Goal: Task Accomplishment & Management: Manage account settings

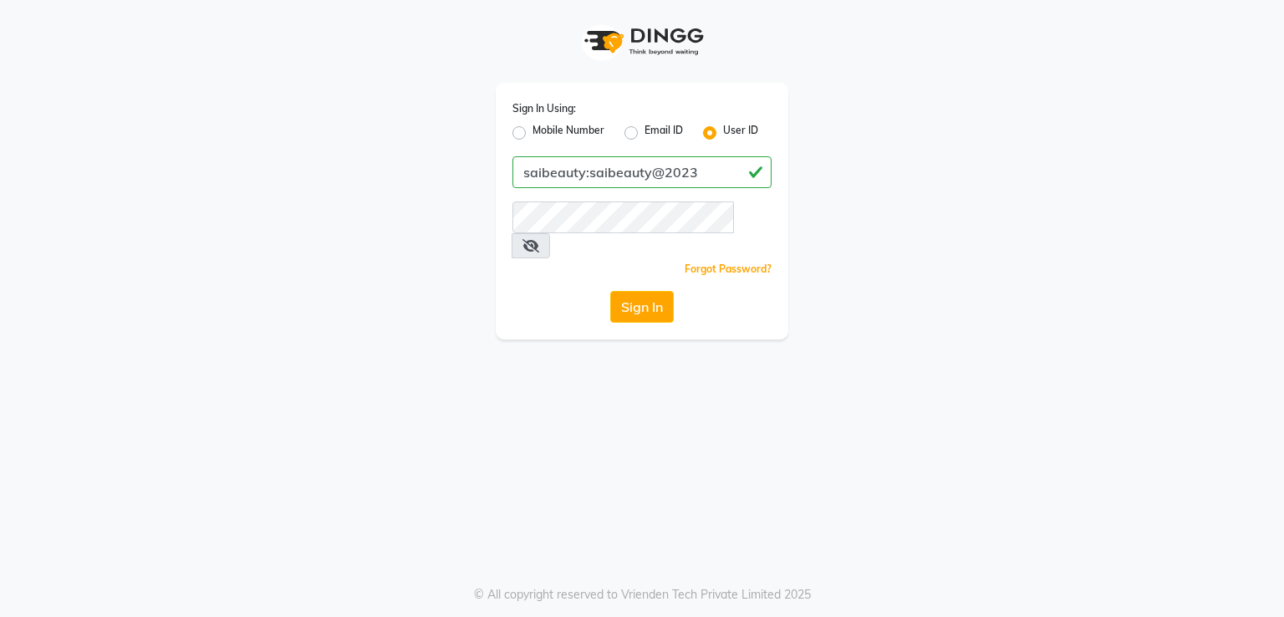
drag, startPoint x: 589, startPoint y: 175, endPoint x: 719, endPoint y: 175, distance: 129.6
click at [719, 175] on input "saibeauty:saibeauty@2023" at bounding box center [641, 172] width 259 height 32
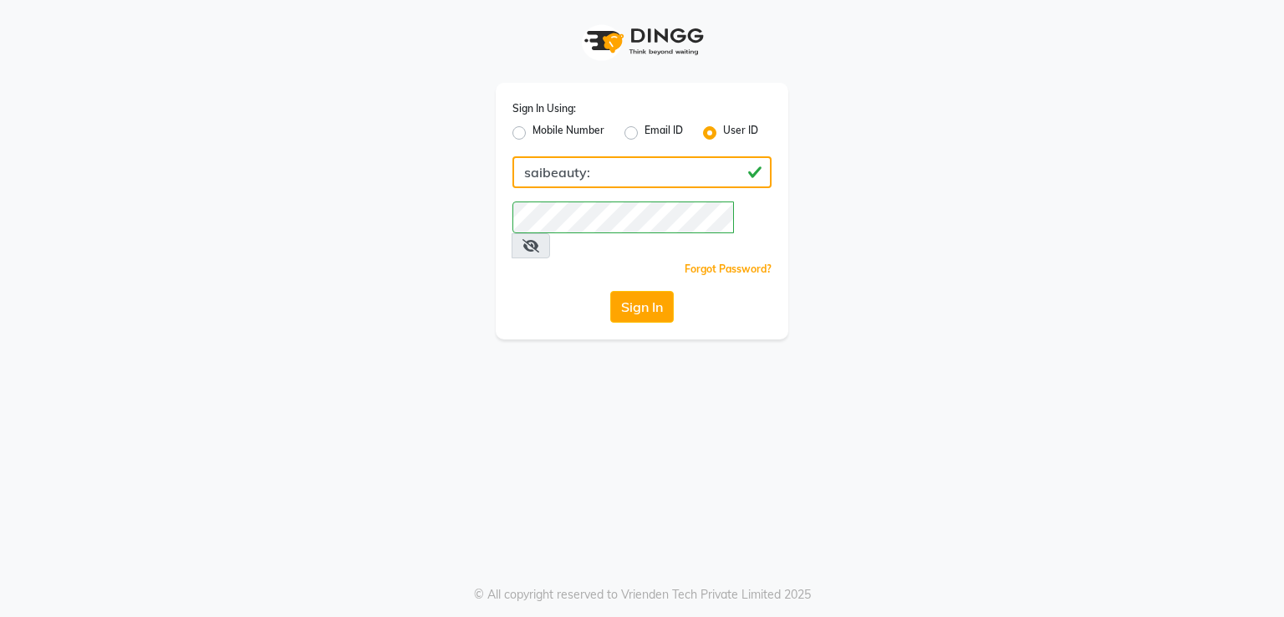
click at [649, 167] on input "saibeauty:" at bounding box center [641, 172] width 259 height 32
click at [650, 291] on button "Sign In" at bounding box center [642, 307] width 64 height 32
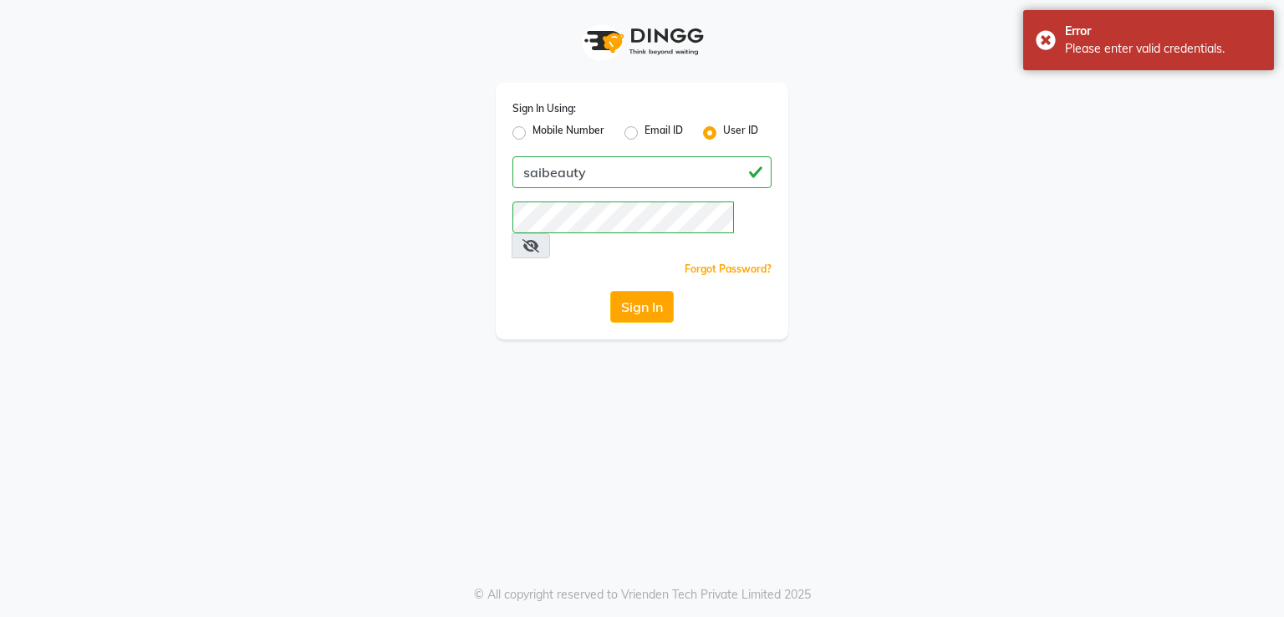
click at [67, 420] on div "Sign In Using: Mobile Number Email ID User ID saibeauty Remember me Forgot Pass…" at bounding box center [642, 308] width 1284 height 617
drag, startPoint x: 530, startPoint y: 174, endPoint x: 466, endPoint y: 174, distance: 64.4
click at [466, 174] on div "Sign In Using: Mobile Number Email ID User ID saibeauty Remember me Forgot Pass…" at bounding box center [642, 169] width 953 height 339
paste input "overthemoon:overthemoon@2023"
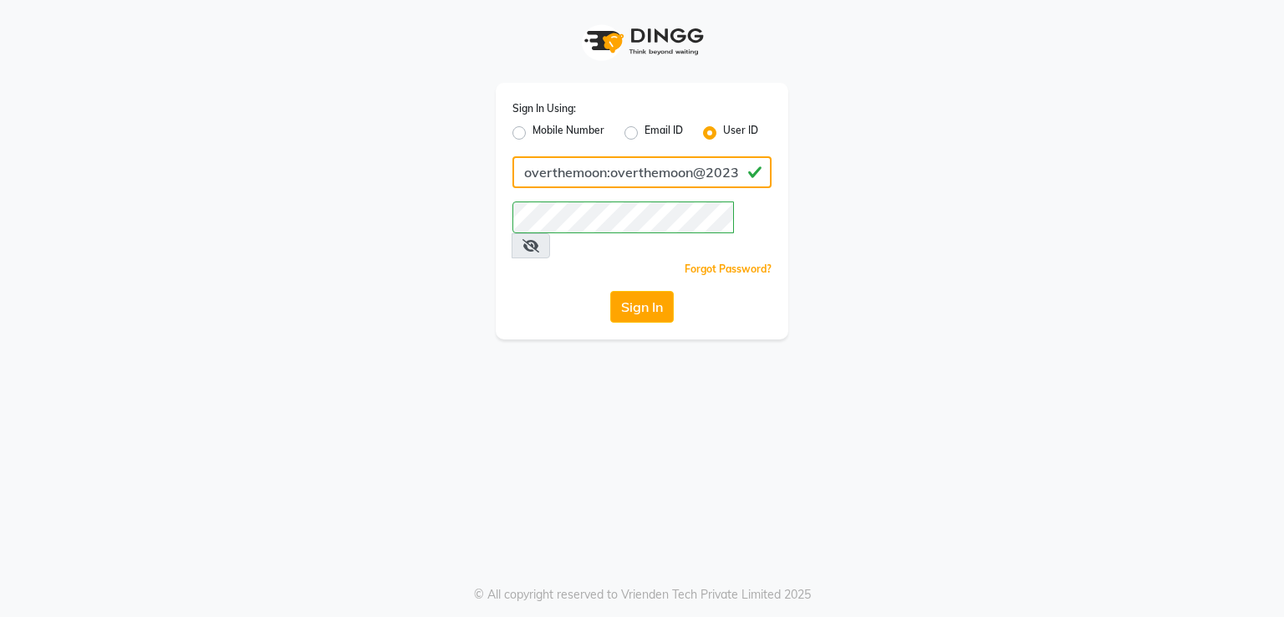
drag, startPoint x: 610, startPoint y: 172, endPoint x: 1012, endPoint y: 181, distance: 402.2
click at [1012, 181] on div "Sign In Using: Mobile Number Email ID User ID overthemoon:overthemoon@2023 Reme…" at bounding box center [642, 169] width 953 height 339
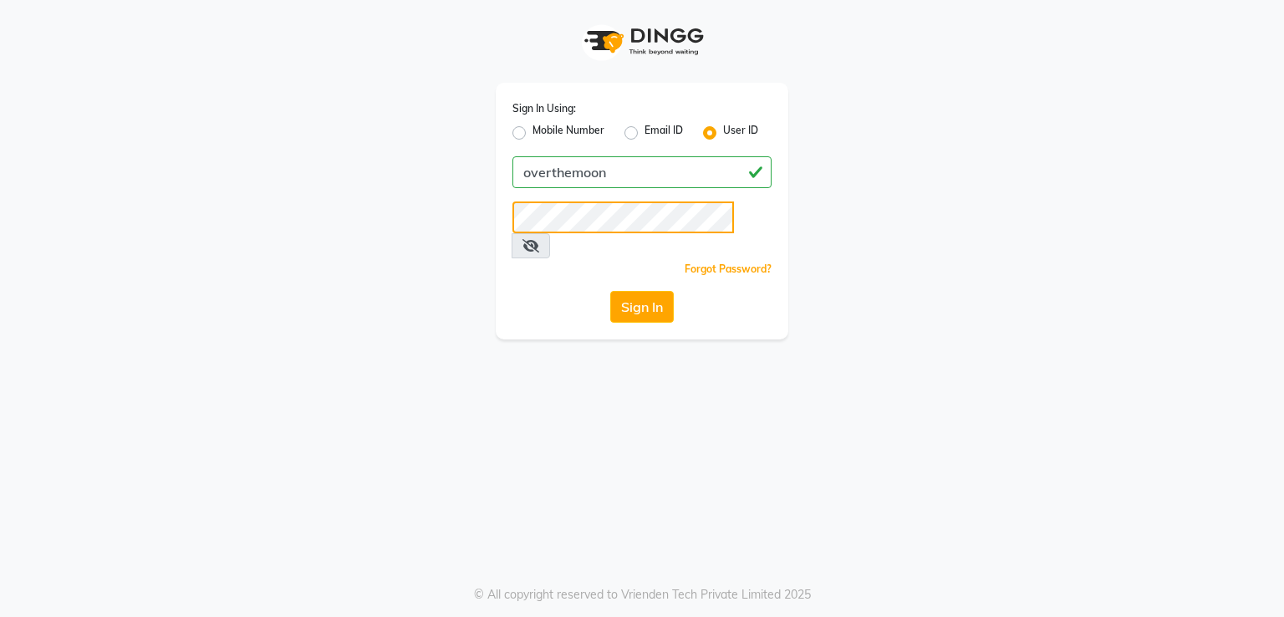
click at [452, 225] on div "Sign In Using: Mobile Number Email ID User ID overthemoon Remember me Forgot Pa…" at bounding box center [642, 169] width 953 height 339
click at [638, 291] on button "Sign In" at bounding box center [642, 307] width 64 height 32
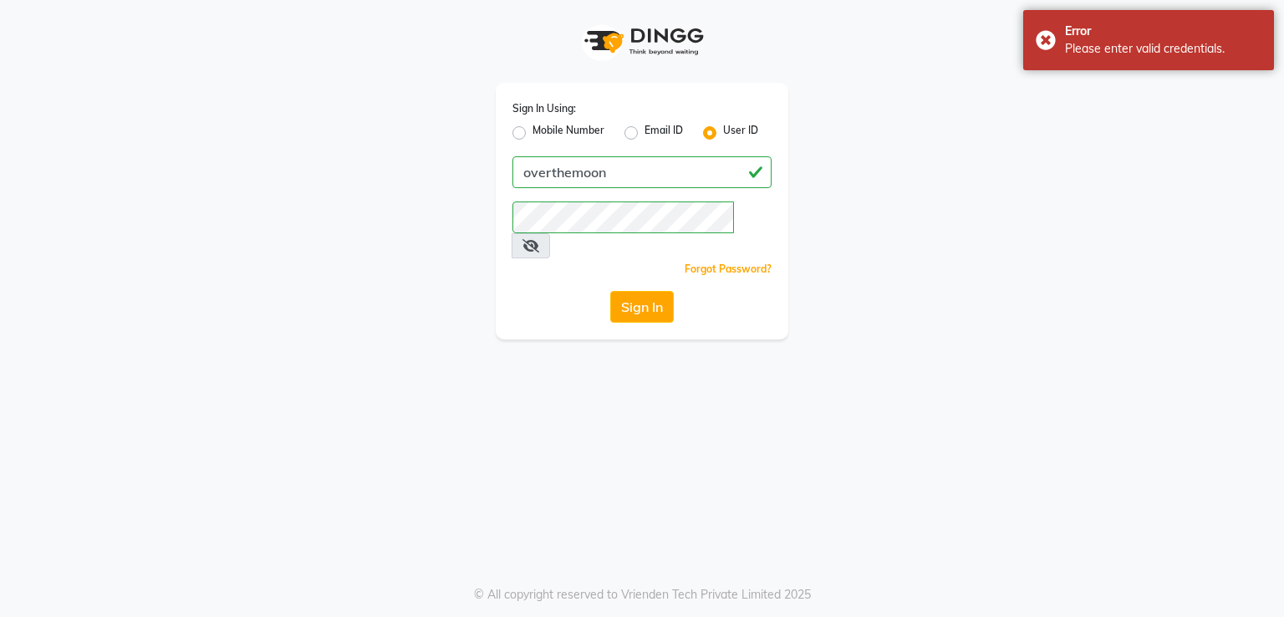
click at [117, 412] on div "Sign In Using: Mobile Number Email ID User ID overthemoon Remember me Forgot Pa…" at bounding box center [642, 308] width 1284 height 617
drag, startPoint x: 622, startPoint y: 155, endPoint x: 395, endPoint y: 176, distance: 228.3
click at [395, 176] on div "Sign In Using: Mobile Number Email ID User ID overthemoon Remember me Forgot Pa…" at bounding box center [642, 169] width 953 height 339
drag, startPoint x: 623, startPoint y: 165, endPoint x: 455, endPoint y: 181, distance: 168.9
click at [455, 181] on div "Sign In Using: Mobile Number Email ID User ID overthemoon Remember me Forgot Pa…" at bounding box center [642, 169] width 953 height 339
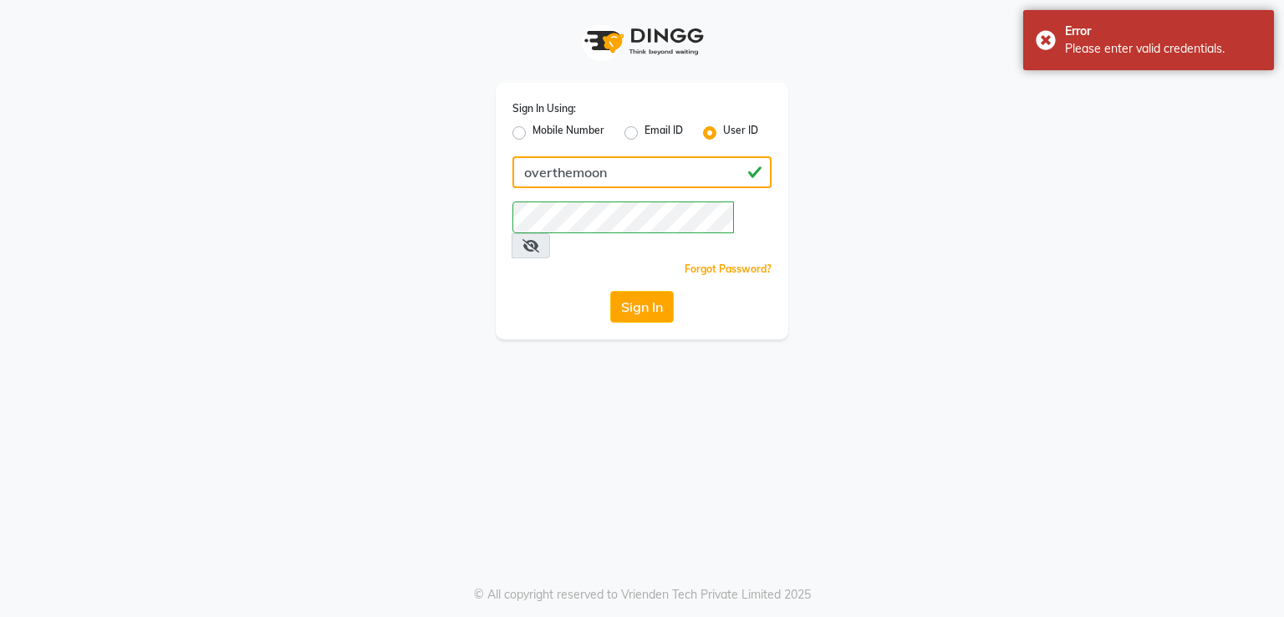
paste input "hmypet:ohmypet@2023"
drag, startPoint x: 752, startPoint y: 151, endPoint x: 889, endPoint y: 151, distance: 137.1
click at [889, 151] on div "Sign In Using: Mobile Number Email ID User ID ohmypet:ohmypet@2023 Remember me …" at bounding box center [642, 169] width 953 height 339
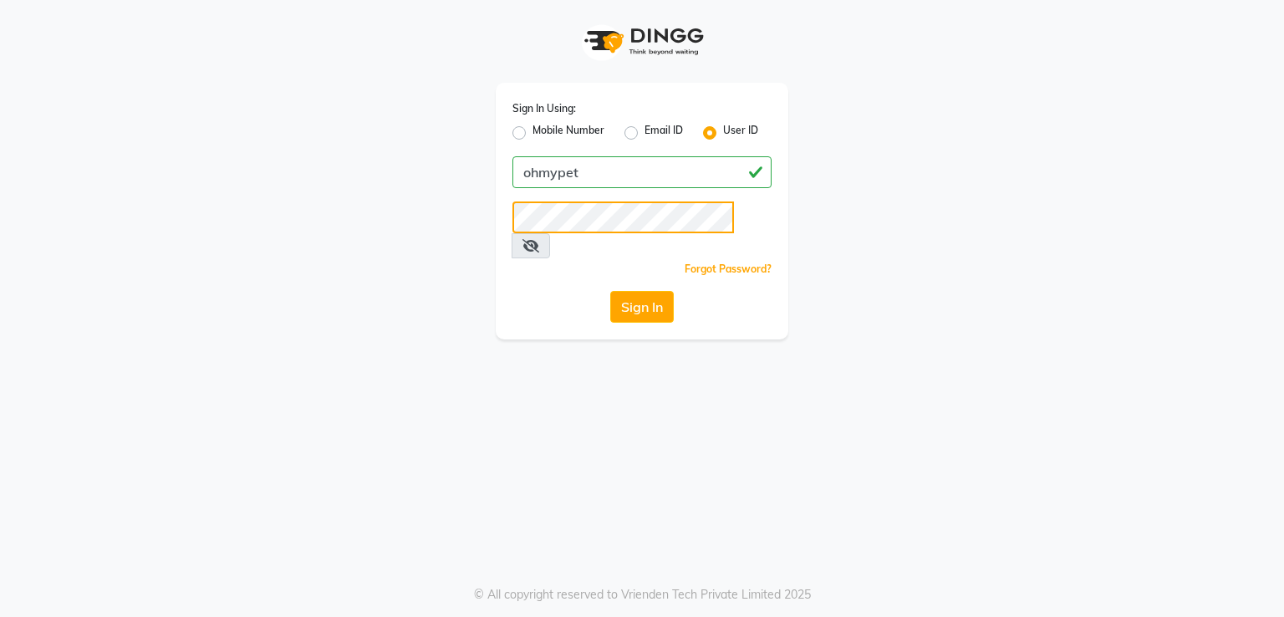
click at [422, 242] on div "Sign In Using: Mobile Number Email ID User ID ohmypet Remember me Forgot Passwo…" at bounding box center [642, 169] width 953 height 339
click at [625, 291] on button "Sign In" at bounding box center [642, 307] width 64 height 32
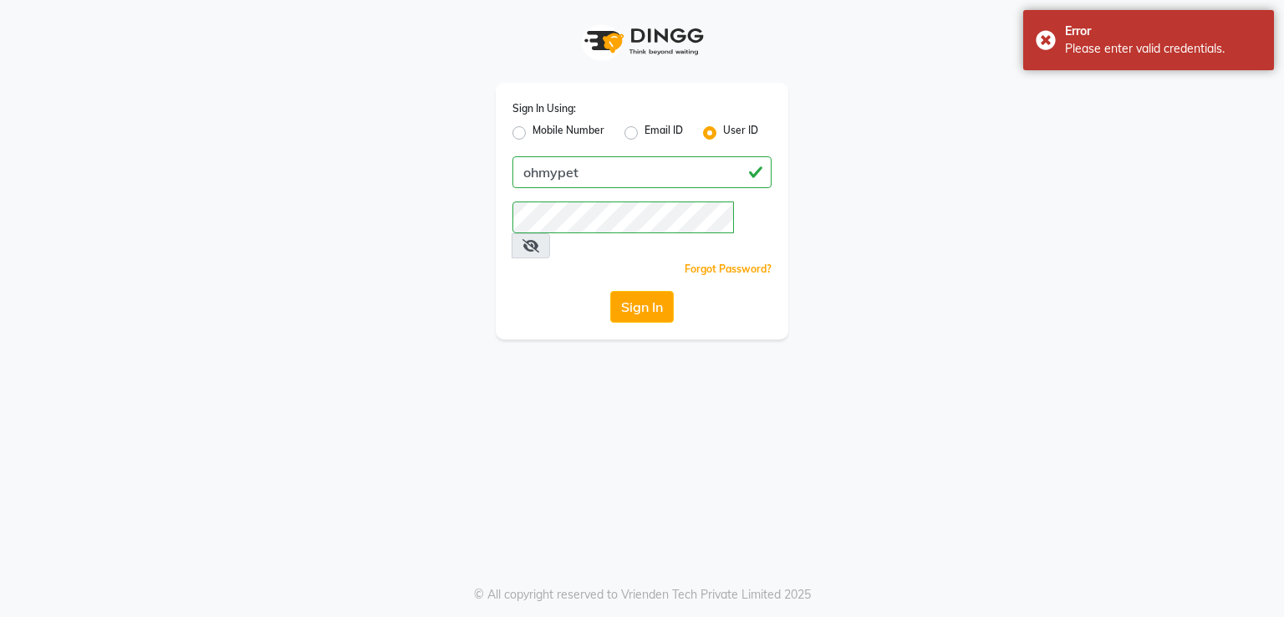
click at [105, 393] on div "Sign In Using: Mobile Number Email ID User ID ohmypet Remember me Forgot Passwo…" at bounding box center [642, 308] width 1284 height 617
drag, startPoint x: 662, startPoint y: 182, endPoint x: 409, endPoint y: 181, distance: 253.3
click at [409, 181] on div "Sign In Using: Mobile Number Email ID User ID ohmypet Remember me Forgot Passwo…" at bounding box center [642, 169] width 953 height 339
paste input "shiellex:shiellex@2023"
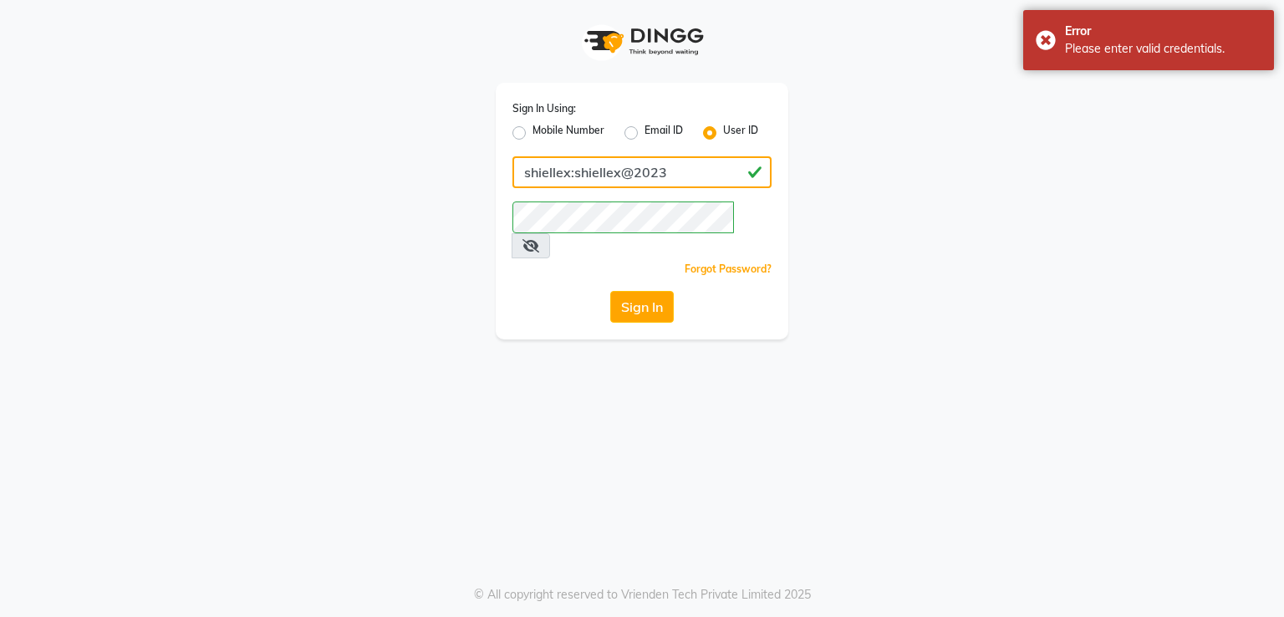
drag, startPoint x: 574, startPoint y: 173, endPoint x: 880, endPoint y: 151, distance: 306.7
click at [880, 151] on div "Sign In Using: Mobile Number Email ID User ID shiellex:shiellex@2023 Remember m…" at bounding box center [642, 169] width 953 height 339
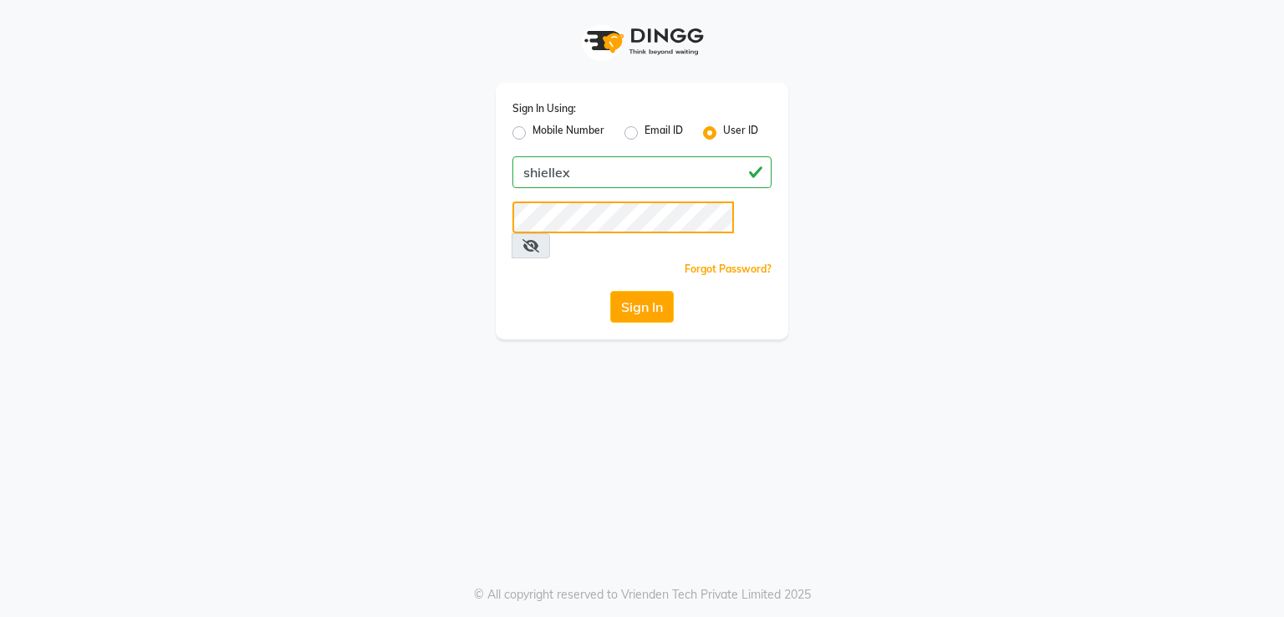
click at [445, 234] on div "Sign In Using: Mobile Number Email ID User ID shiellex Remember me Forgot Passw…" at bounding box center [642, 169] width 953 height 339
click at [639, 291] on button "Sign In" at bounding box center [642, 307] width 64 height 32
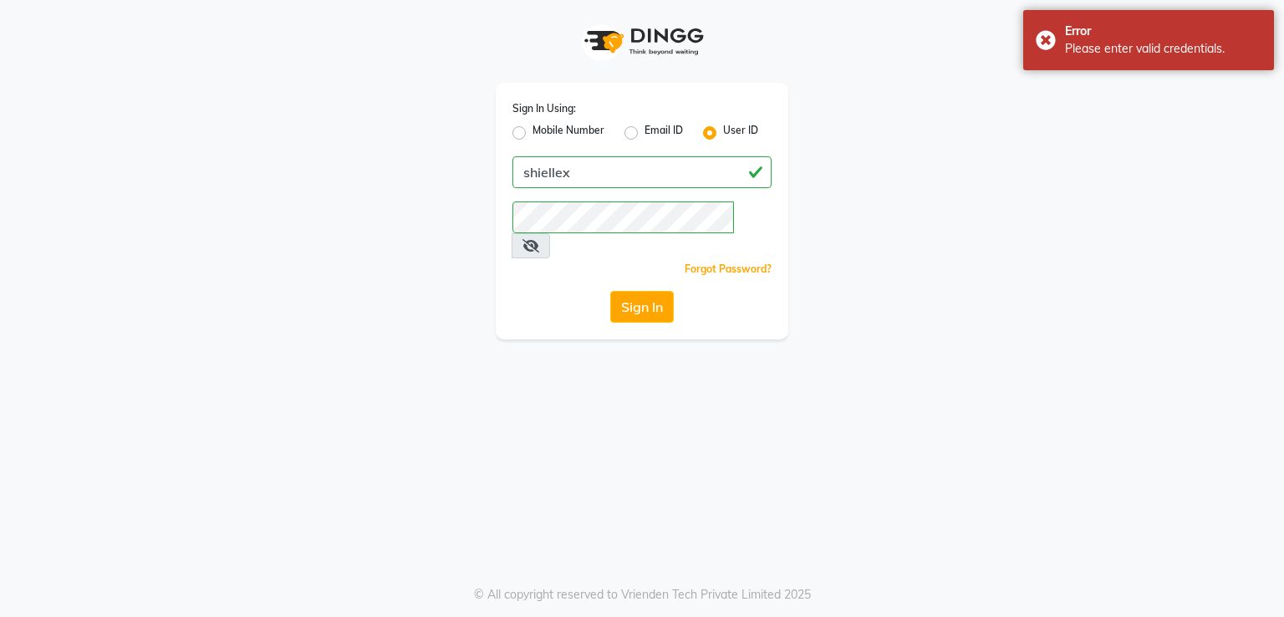
click at [48, 349] on div "Sign In Using: Mobile Number Email ID User ID shiellex Remember me Forgot Passw…" at bounding box center [642, 308] width 1284 height 617
drag, startPoint x: 594, startPoint y: 182, endPoint x: 470, endPoint y: 182, distance: 123.7
click at [470, 182] on div "Sign In Using: Mobile Number Email ID User ID shiellex Remember me Forgot Passw…" at bounding box center [642, 169] width 953 height 339
paste input "tylesandsmiles:stylesandsmiles@2023"
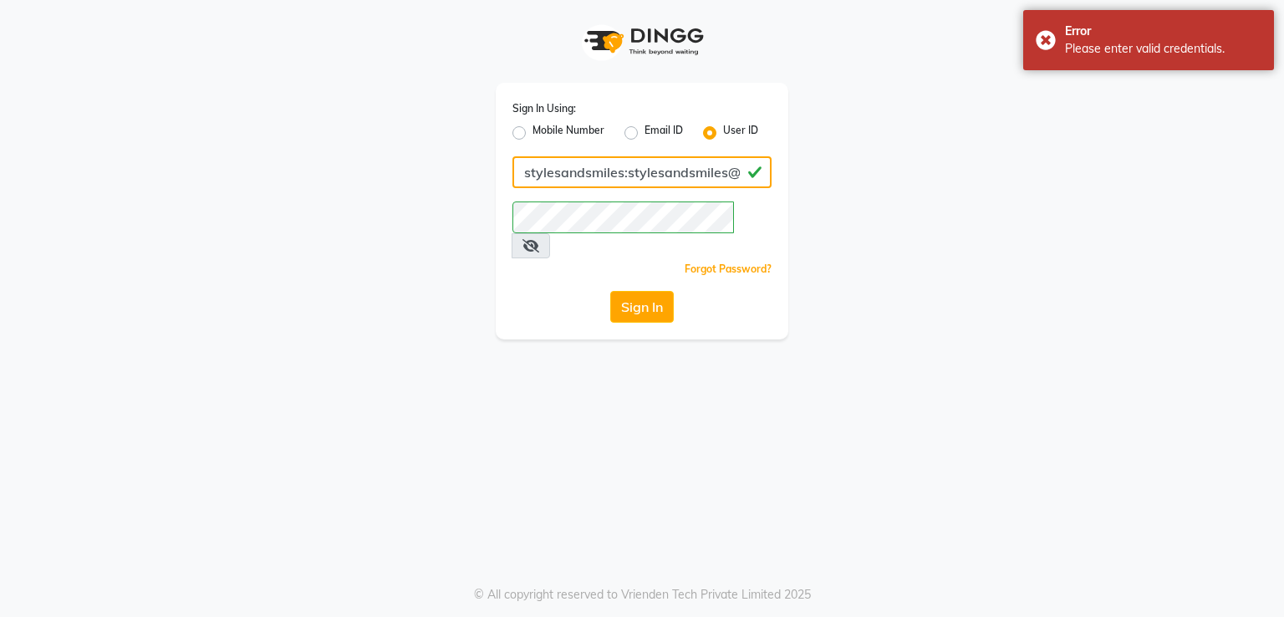
scroll to position [0, 30]
drag, startPoint x: 597, startPoint y: 176, endPoint x: 856, endPoint y: 173, distance: 259.2
click at [856, 173] on div "Sign In Using: Mobile Number Email ID User ID stylesandsmiles:stylesandsmiles@2…" at bounding box center [642, 169] width 953 height 339
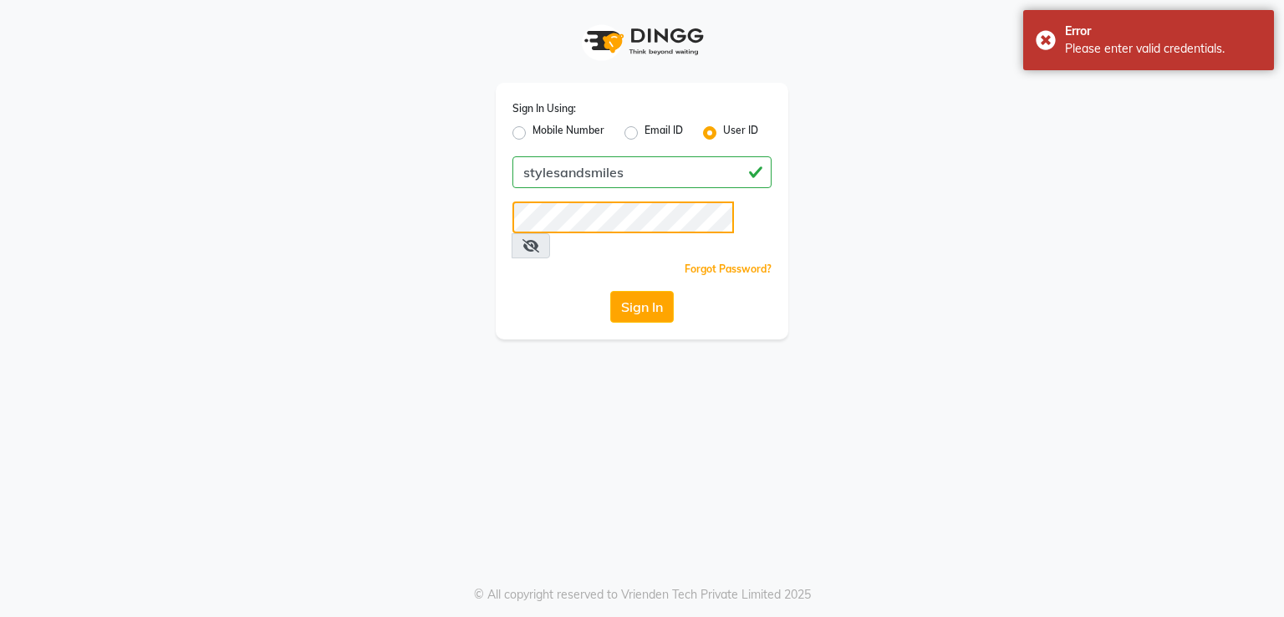
click at [439, 223] on div "Sign In Using: Mobile Number Email ID User ID stylesandsmiles Remember me Forgo…" at bounding box center [642, 169] width 953 height 339
click at [642, 291] on button "Sign In" at bounding box center [642, 307] width 64 height 32
click at [120, 369] on div "Sign In Using: Mobile Number Email ID User ID stylesandsmiles Remember me Forgo…" at bounding box center [642, 308] width 1284 height 617
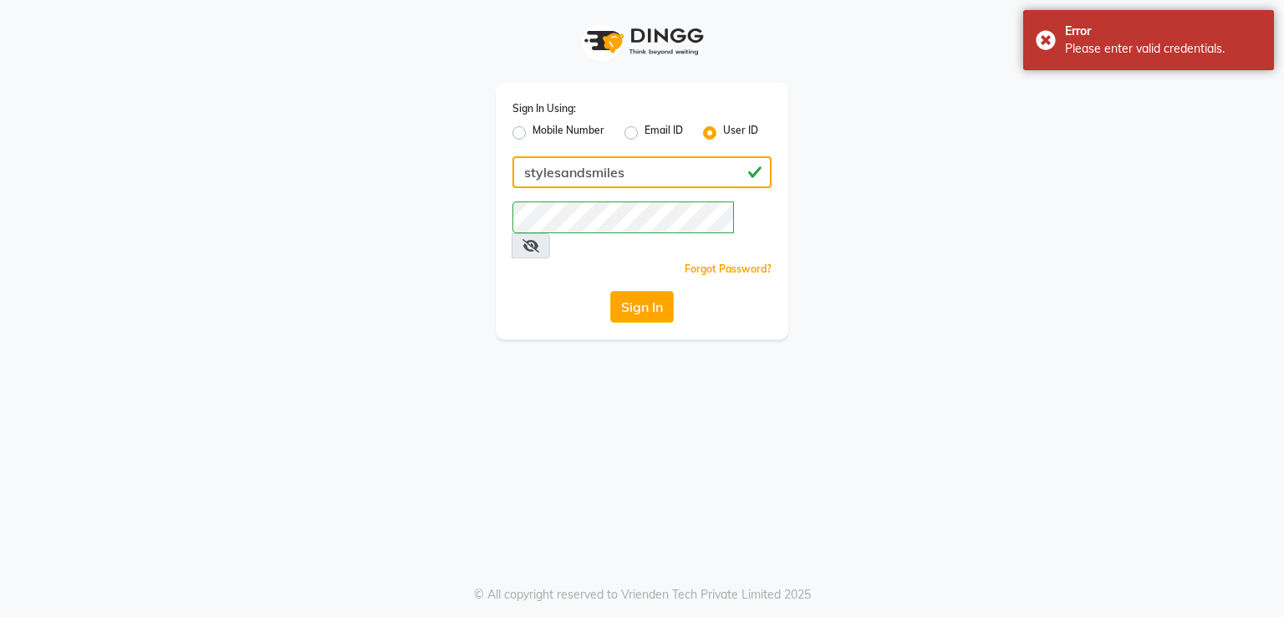
drag, startPoint x: 638, startPoint y: 164, endPoint x: 405, endPoint y: 197, distance: 235.6
click at [405, 197] on div "Sign In Using: Mobile Number Email ID User ID stylesandsmiles Remember me Forgo…" at bounding box center [642, 169] width 953 height 339
paste input "camp:camp@2022"
drag, startPoint x: 562, startPoint y: 172, endPoint x: 749, endPoint y: 165, distance: 187.4
click at [749, 165] on input "camp:camp@2022" at bounding box center [641, 172] width 259 height 32
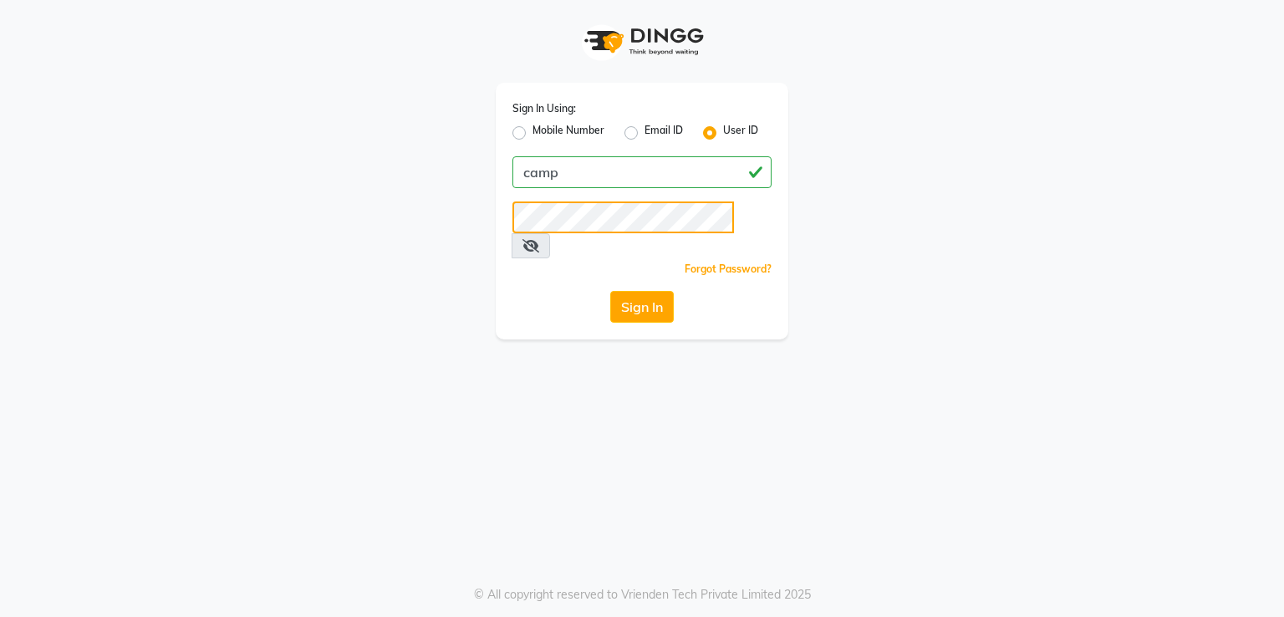
click at [400, 236] on div "Sign In Using: Mobile Number Email ID User ID camp Remember me Forgot Password?…" at bounding box center [642, 169] width 953 height 339
click at [649, 292] on button "Sign In" at bounding box center [642, 307] width 64 height 32
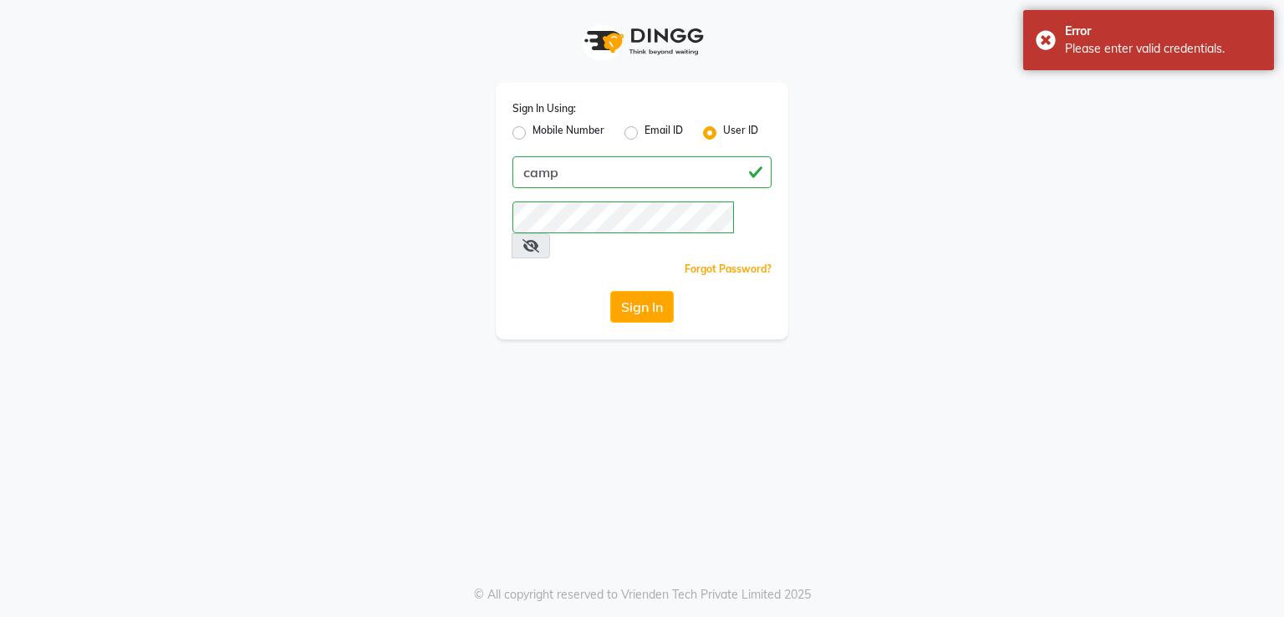
click at [94, 362] on div "Sign In Using: Mobile Number Email ID User ID camp Remember me Forgot Password?…" at bounding box center [642, 308] width 1284 height 617
drag, startPoint x: 624, startPoint y: 175, endPoint x: 274, endPoint y: 188, distance: 350.5
click at [274, 188] on div "Sign In Using: Mobile Number Email ID User ID camp Remember me Forgot Password?…" at bounding box center [642, 169] width 953 height 339
paste input "kreations@2019:kreations@2019"
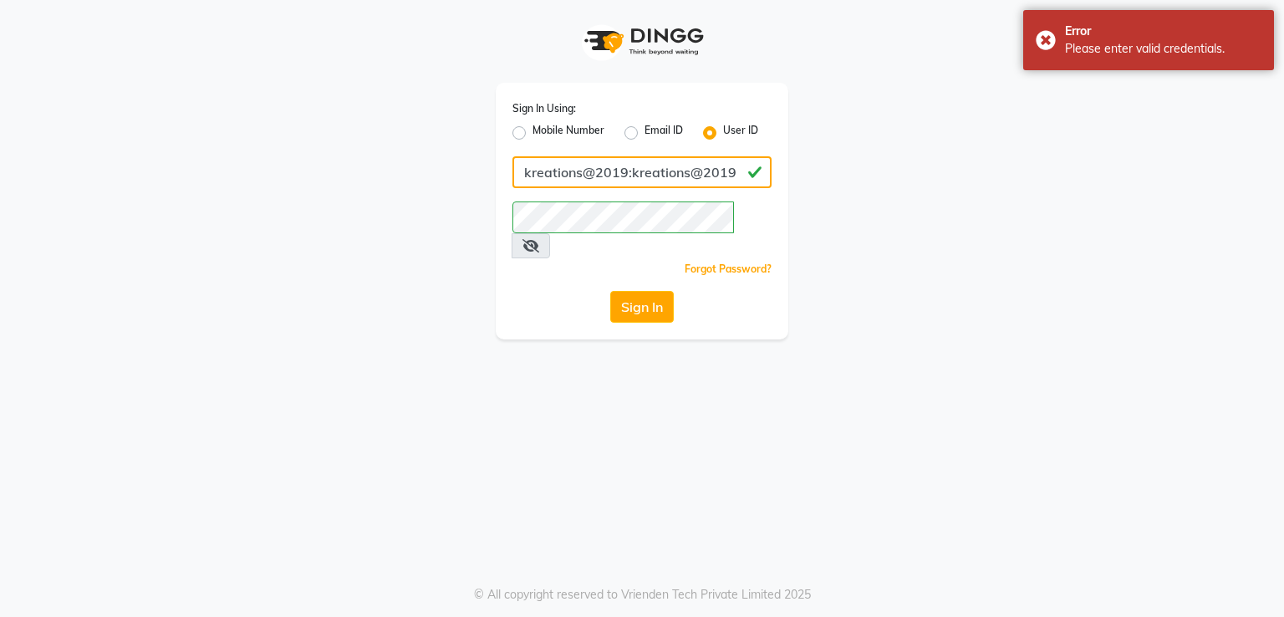
drag, startPoint x: 630, startPoint y: 175, endPoint x: 858, endPoint y: 164, distance: 227.6
click at [858, 164] on div "Sign In Using: Mobile Number Email ID User ID kreations@2019:kreations@2019 Rem…" at bounding box center [642, 169] width 953 height 339
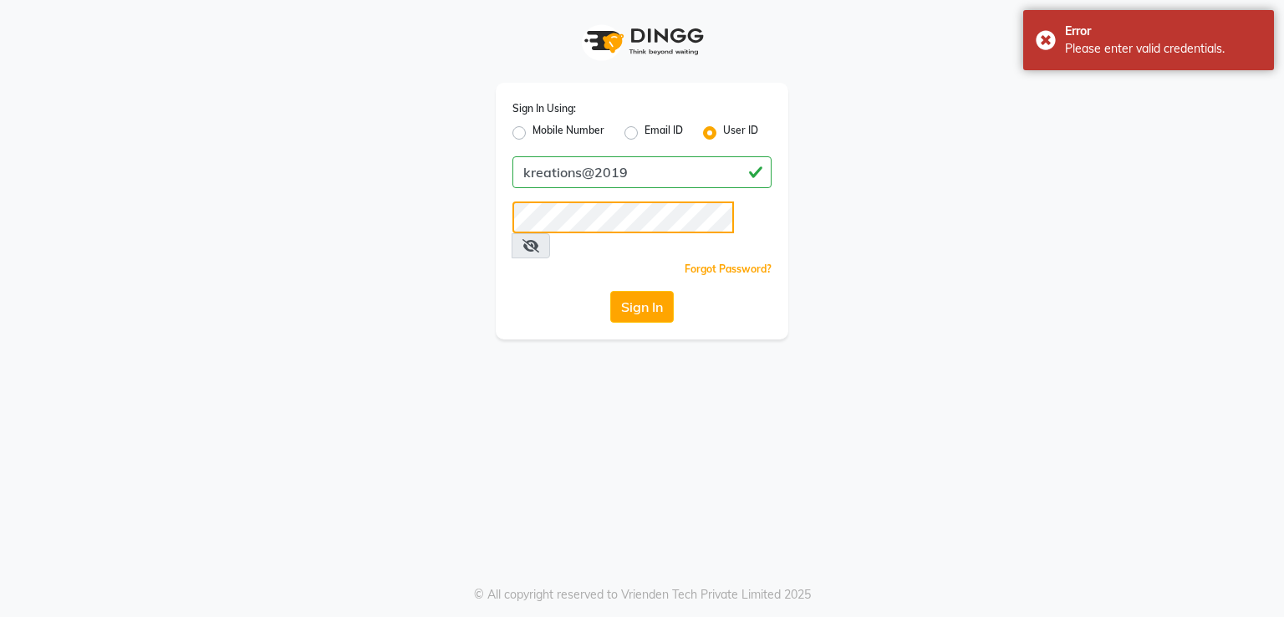
click at [386, 233] on div "Sign In Using: Mobile Number Email ID User ID kreations@2019 Remember me Forgot…" at bounding box center [642, 169] width 953 height 339
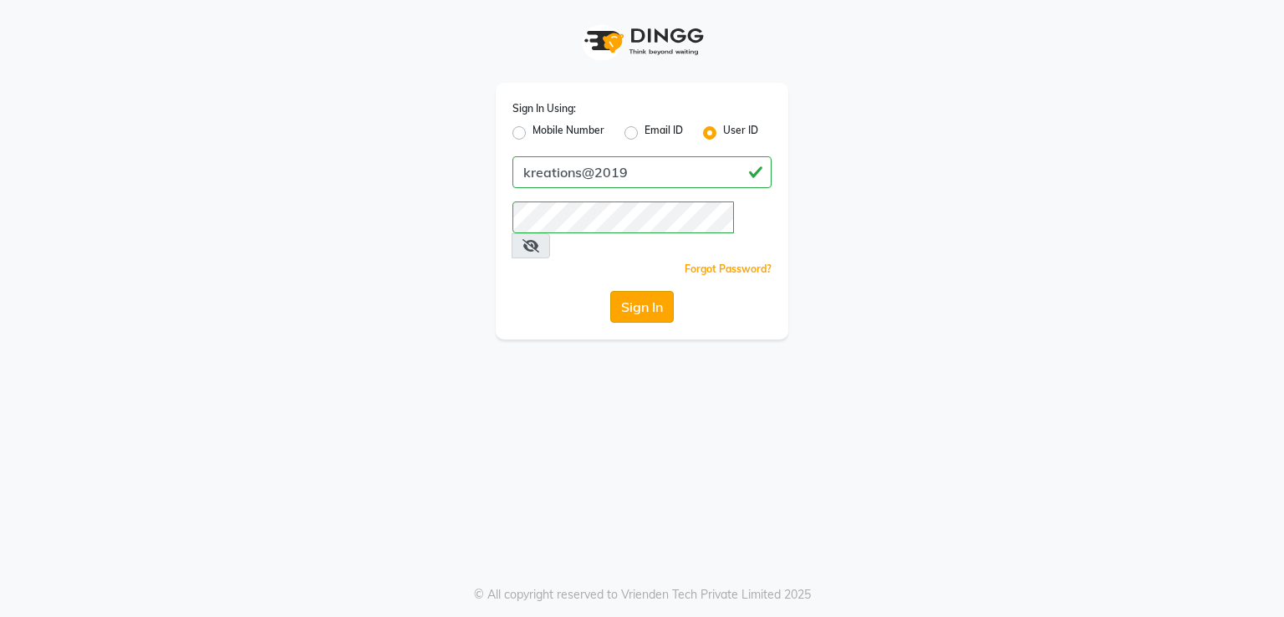
click at [660, 291] on button "Sign In" at bounding box center [642, 307] width 64 height 32
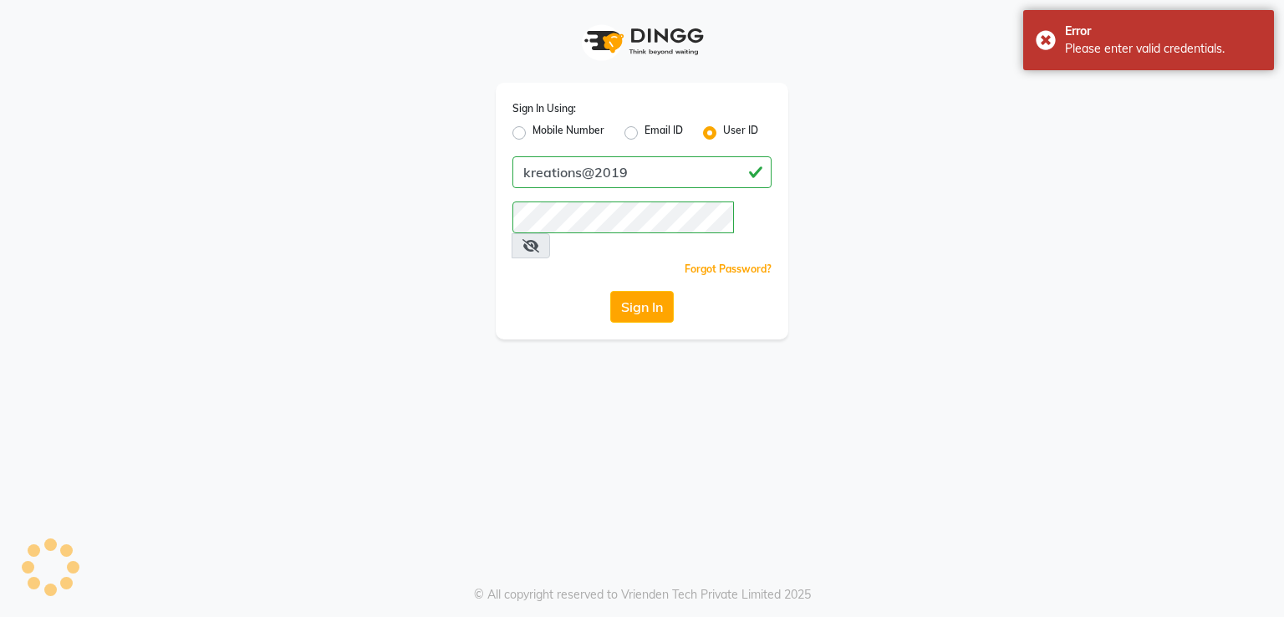
click at [52, 409] on div "Sign In Using: Mobile Number Email ID User ID kreations@2019 Remember me Forgot…" at bounding box center [642, 308] width 1284 height 617
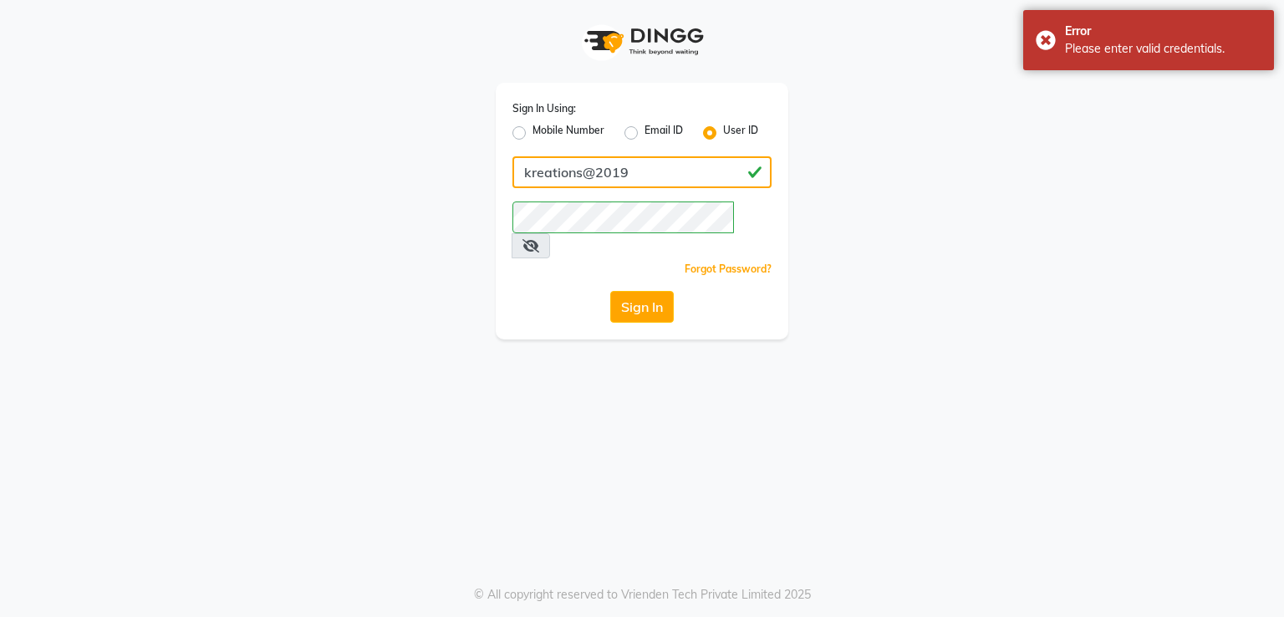
drag, startPoint x: 675, startPoint y: 181, endPoint x: 397, endPoint y: 179, distance: 278.4
click at [397, 179] on div "Sign In Using: Mobile Number Email ID User ID kreations@2019 Remember me Forgot…" at bounding box center [642, 169] width 953 height 339
paste input "9612254244:Illusion@123"
drag, startPoint x: 608, startPoint y: 174, endPoint x: 865, endPoint y: 168, distance: 257.5
click at [865, 168] on div "Sign In Using: Mobile Number Email ID User ID 9612254244:Illusion@123 Remember …" at bounding box center [642, 169] width 953 height 339
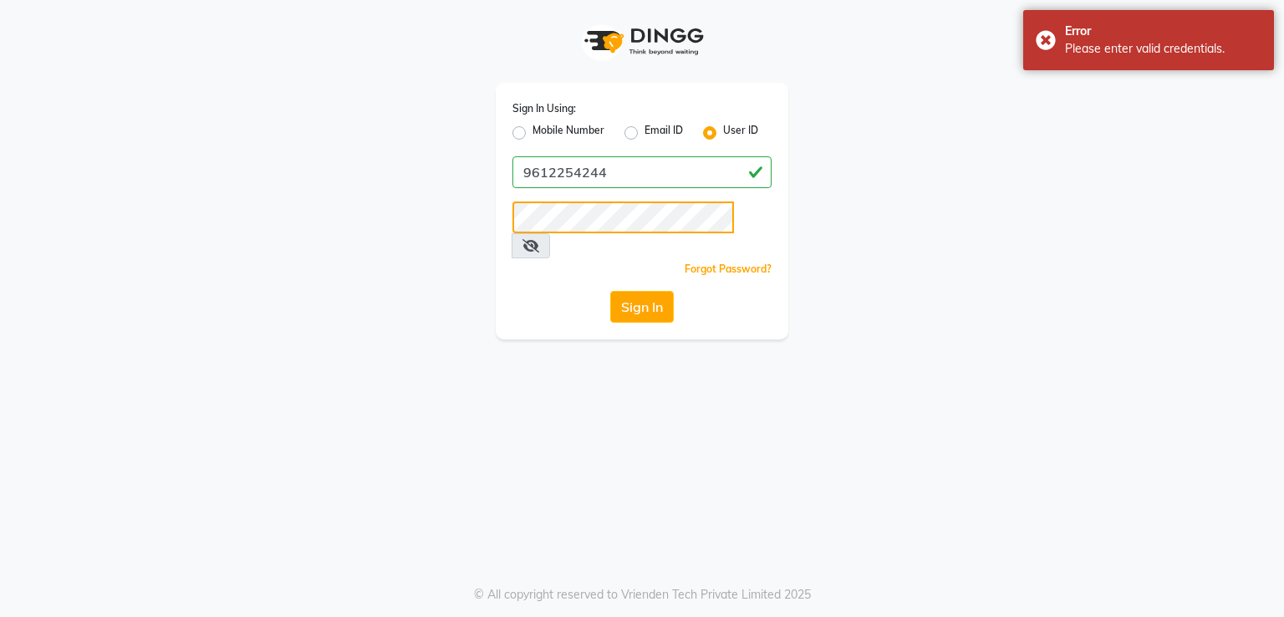
click at [478, 231] on div "Sign In Using: Mobile Number Email ID User ID 9612254244 Remember me Forgot Pas…" at bounding box center [642, 169] width 953 height 339
click at [636, 291] on button "Sign In" at bounding box center [642, 307] width 64 height 32
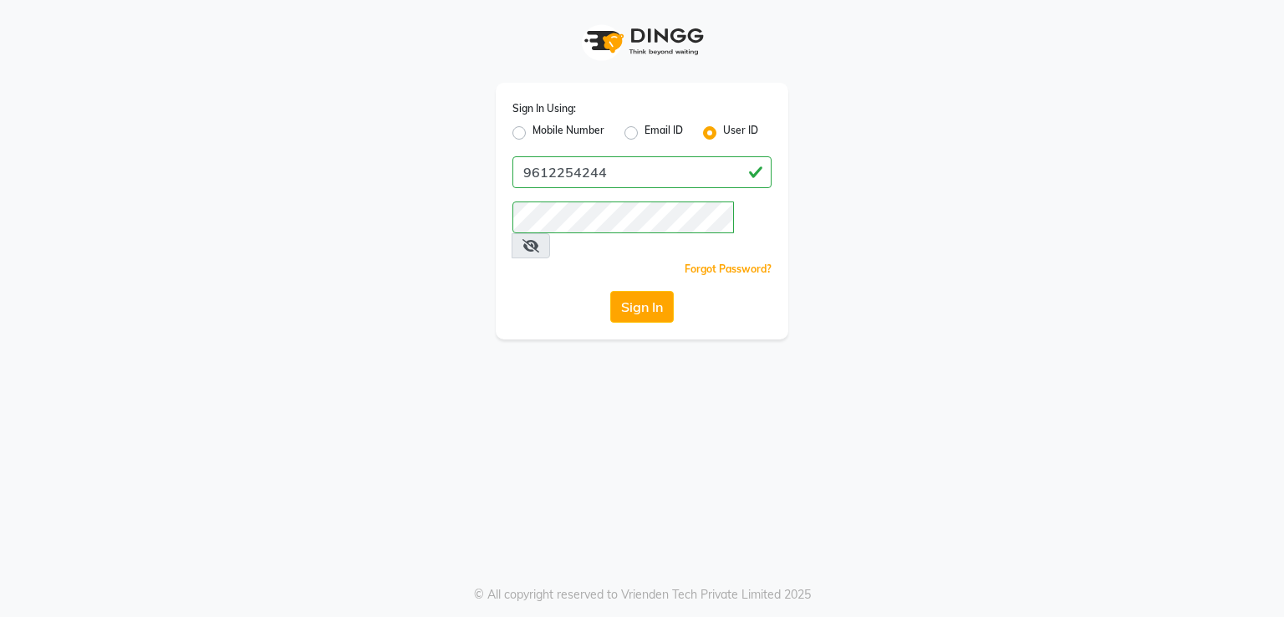
click at [53, 289] on app-login "Sign In Using: Mobile Number Email ID User ID 9612254244 Remember me Forgot Pas…" at bounding box center [642, 169] width 1284 height 339
drag, startPoint x: 669, startPoint y: 156, endPoint x: 410, endPoint y: 169, distance: 259.4
click at [410, 169] on div "Sign In Using: Mobile Number Email ID User ID 9612254244 Remember me Forgot Pas…" at bounding box center [642, 169] width 953 height 339
click at [644, 171] on input "9612254244" at bounding box center [641, 172] width 259 height 32
drag, startPoint x: 678, startPoint y: 171, endPoint x: 438, endPoint y: 201, distance: 241.8
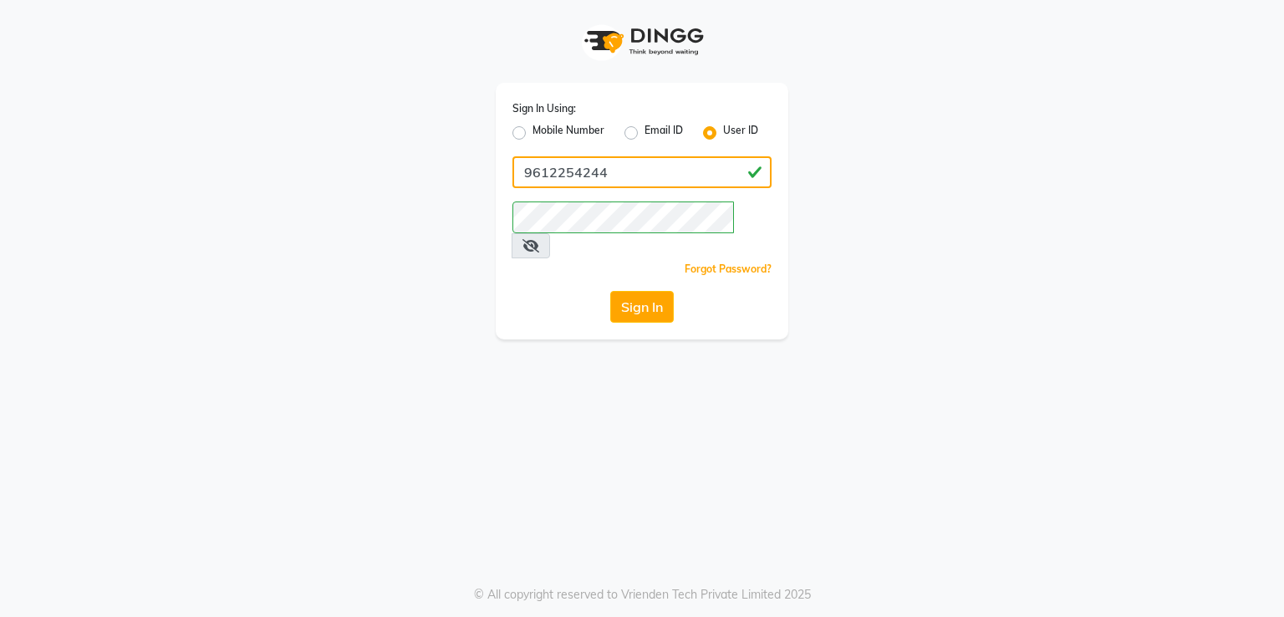
click at [438, 201] on div "Sign In Using: Mobile Number Email ID User ID 9612254244 Remember me Forgot Pas…" at bounding box center [642, 169] width 953 height 339
paste input "circletattoo:circle123"
drag, startPoint x: 819, startPoint y: 151, endPoint x: 1022, endPoint y: 152, distance: 202.3
click at [1022, 152] on div "Sign In Using: Mobile Number Email ID User ID circletattoo:circle123 Remember m…" at bounding box center [642, 169] width 953 height 339
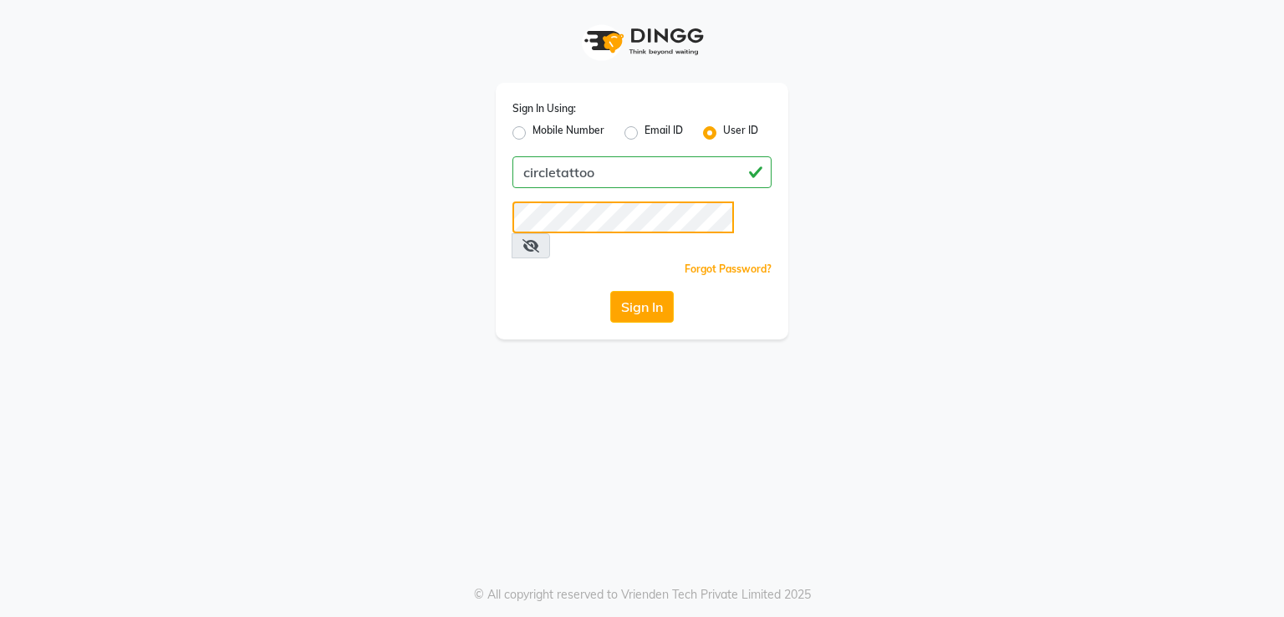
click at [473, 247] on div "Sign In Using: Mobile Number Email ID User ID circletattoo Remember me Forgot P…" at bounding box center [642, 169] width 953 height 339
click at [635, 297] on button "Sign In" at bounding box center [642, 307] width 64 height 32
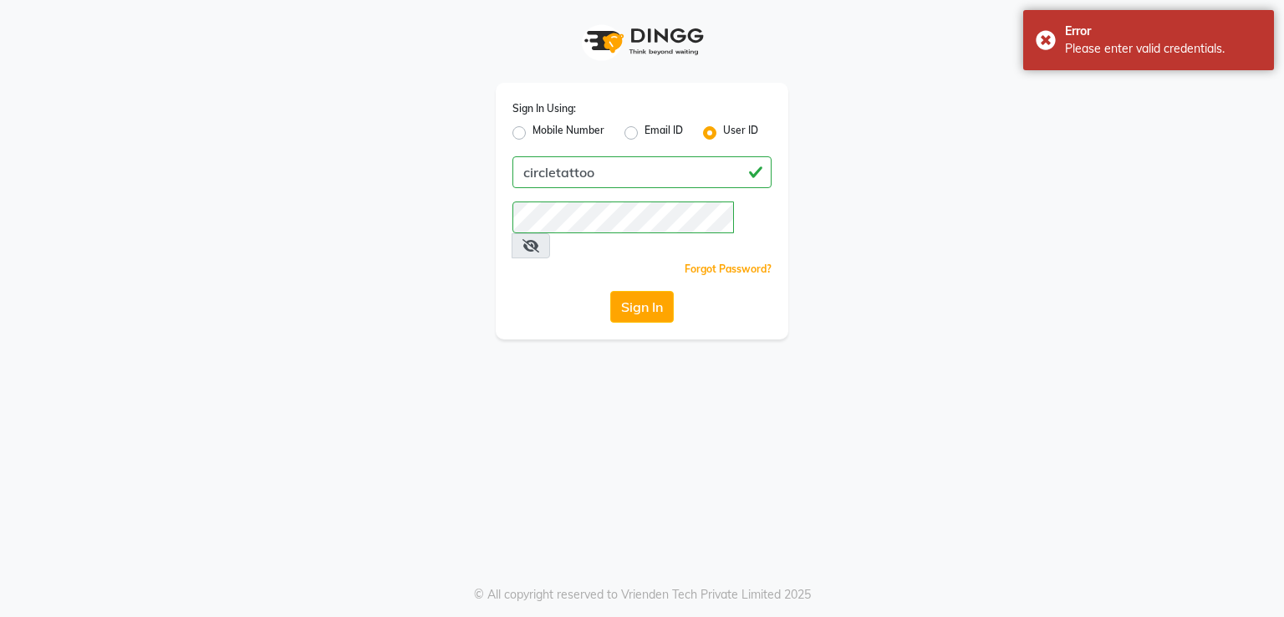
click at [82, 351] on div "Sign In Using: Mobile Number Email ID User ID circletattoo Remember me Forgot P…" at bounding box center [642, 308] width 1284 height 617
drag, startPoint x: 561, startPoint y: 172, endPoint x: 335, endPoint y: 189, distance: 226.3
click at [335, 189] on div "Sign In Using: Mobile Number Email ID User ID circletattoo Remember me Forgot P…" at bounding box center [642, 169] width 953 height 339
paste input "[EMAIL_ADDRESS][DOMAIN_NAME]:[GEOGRAPHIC_DATA]@#123"
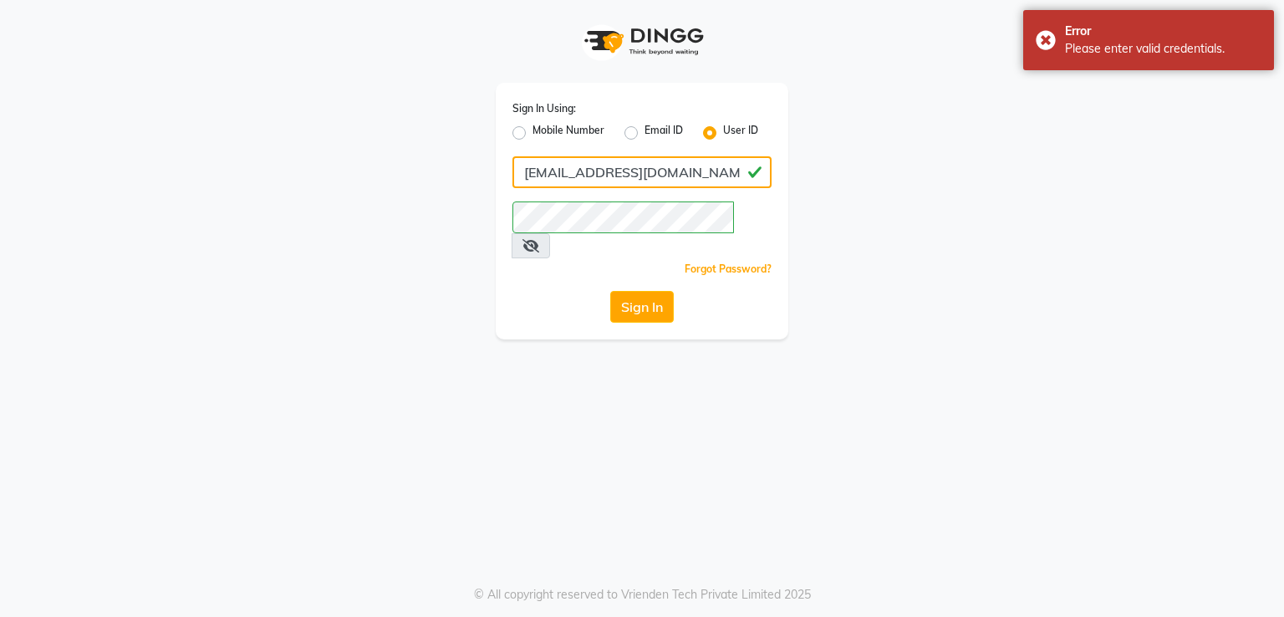
scroll to position [0, 17]
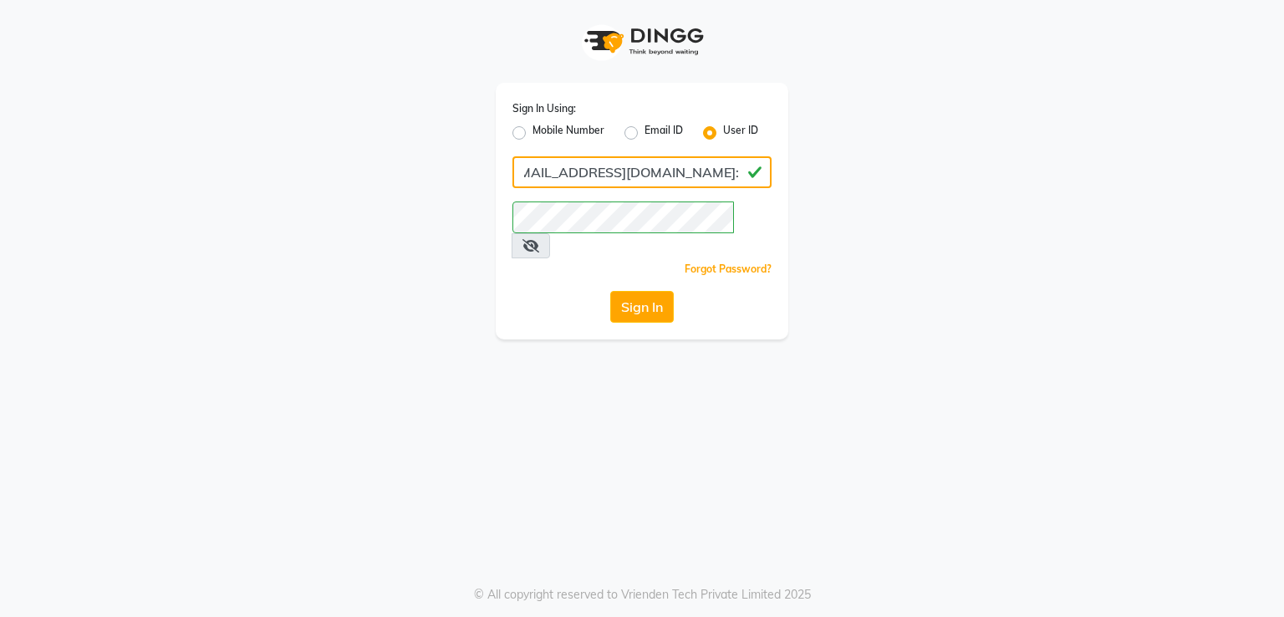
drag, startPoint x: 663, startPoint y: 174, endPoint x: 853, endPoint y: 168, distance: 189.8
click at [853, 168] on div "Sign In Using: Mobile Number Email ID User ID [EMAIL_ADDRESS][DOMAIN_NAME]:[GEO…" at bounding box center [642, 169] width 953 height 339
type input "[EMAIL_ADDRESS][DOMAIN_NAME]"
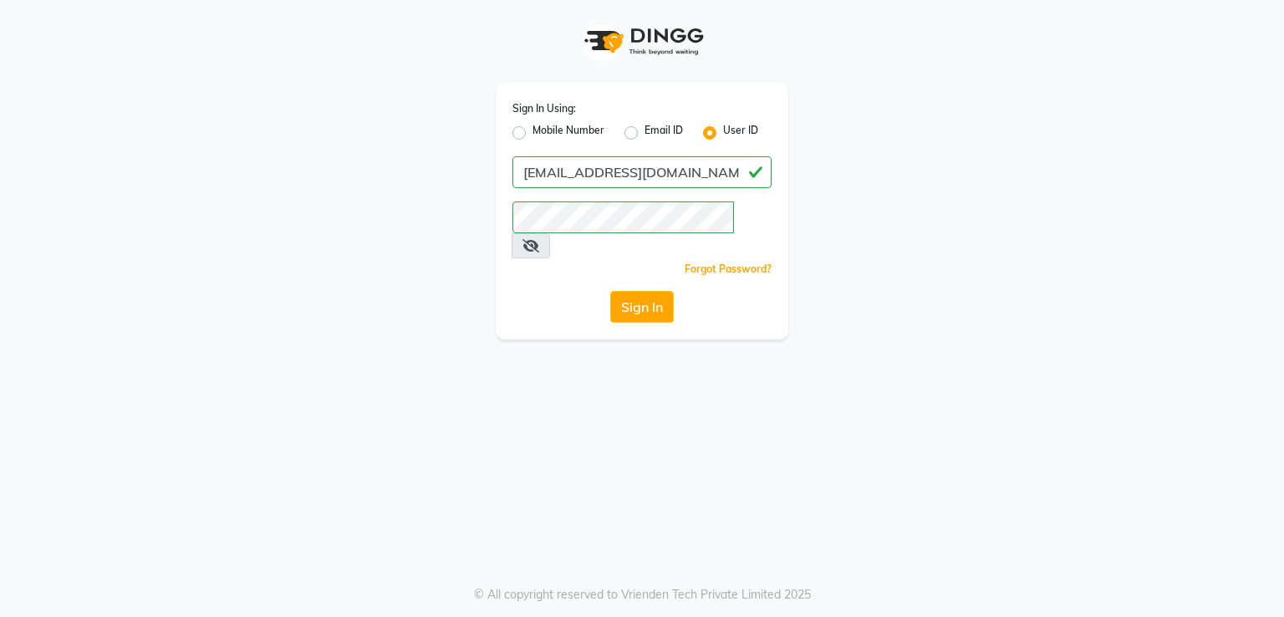
click at [651, 127] on label "Email ID" at bounding box center [664, 133] width 38 height 20
click at [651, 127] on input "Email ID" at bounding box center [650, 128] width 11 height 11
radio input "true"
radio input "false"
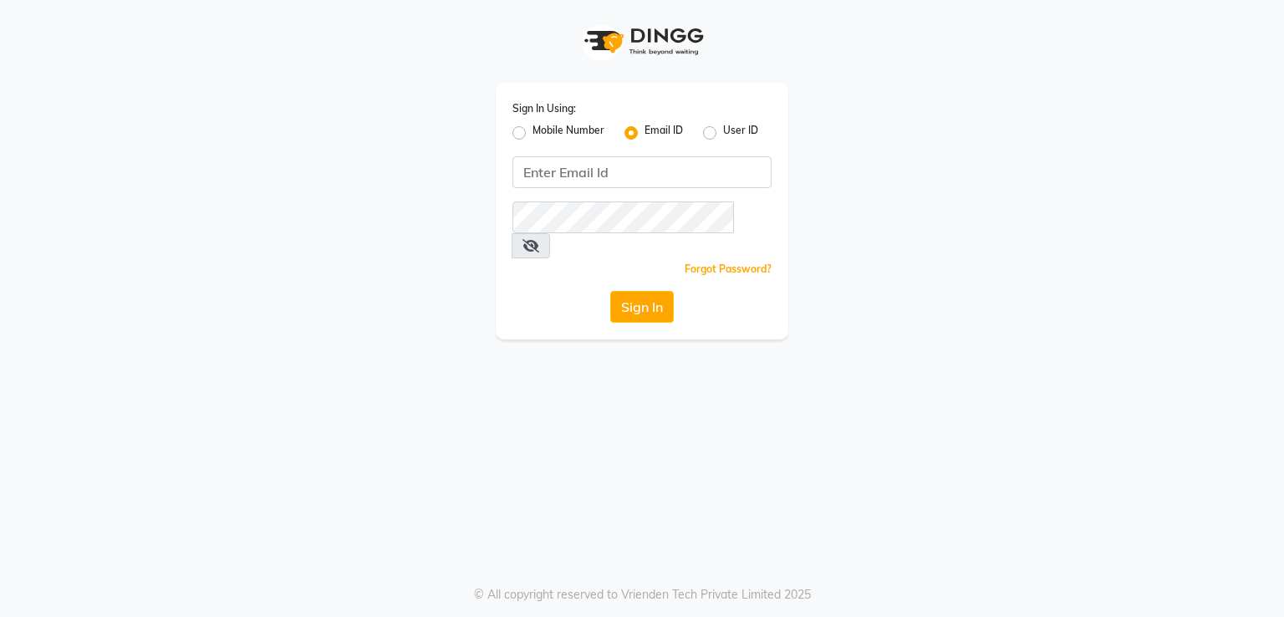
click at [721, 129] on div "User ID" at bounding box center [730, 133] width 55 height 20
click at [723, 131] on label "User ID" at bounding box center [740, 133] width 35 height 20
click at [723, 131] on input "User ID" at bounding box center [728, 128] width 11 height 11
radio input "true"
click at [645, 136] on label "Email ID" at bounding box center [664, 133] width 38 height 20
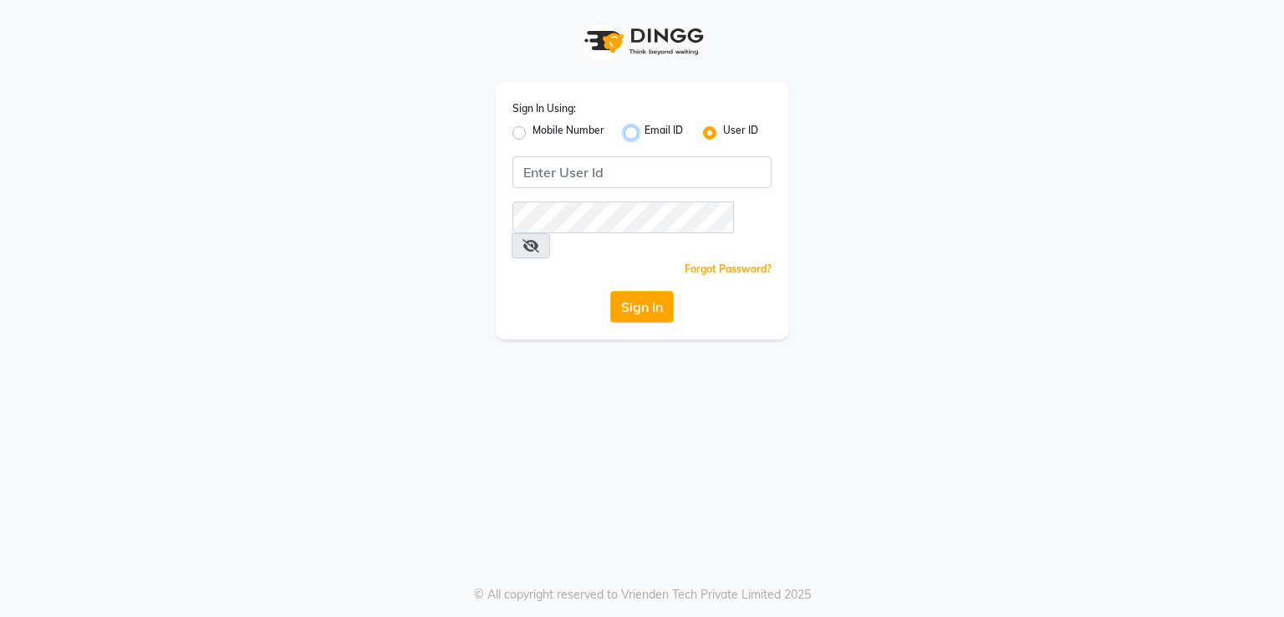
click at [645, 134] on input "Email ID" at bounding box center [650, 128] width 11 height 11
radio input "true"
radio input "false"
click at [64, 297] on app-login "Sign In Using: Mobile Number Email ID User ID Remember me Forgot Password? Sign…" at bounding box center [642, 169] width 1284 height 339
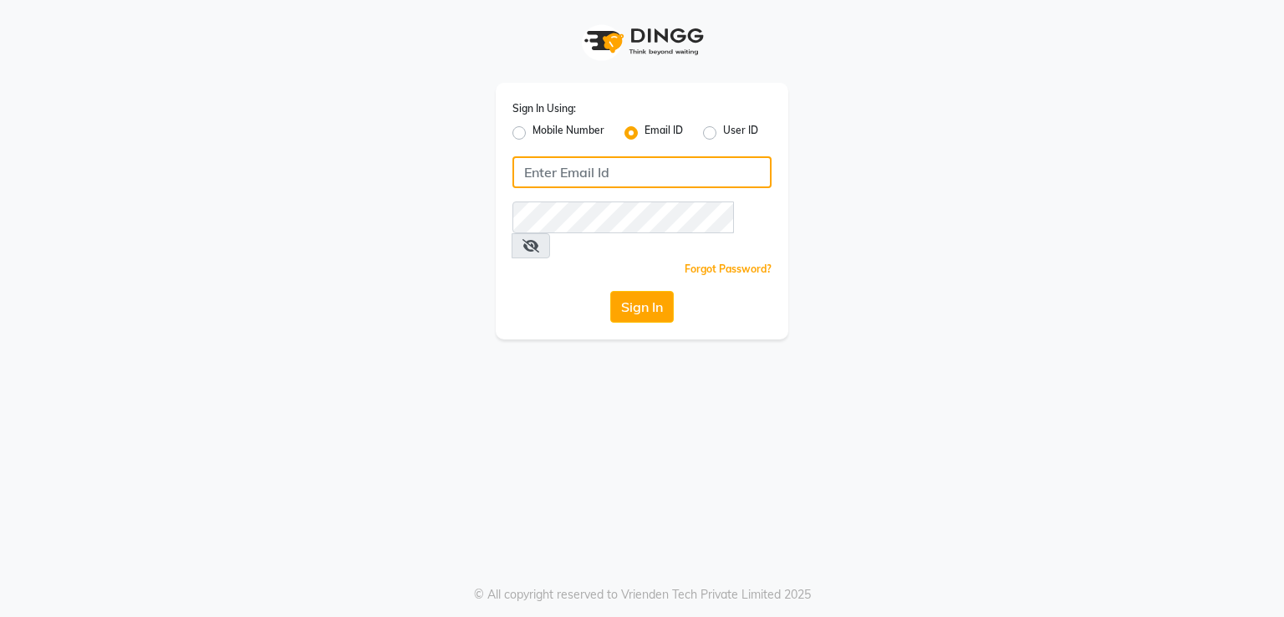
click at [555, 169] on input "Username" at bounding box center [641, 172] width 259 height 32
paste input "[EMAIL_ADDRESS][DOMAIN_NAME]:[GEOGRAPHIC_DATA]@#123"
drag, startPoint x: 666, startPoint y: 175, endPoint x: 763, endPoint y: 176, distance: 97.0
click at [763, 176] on input "[EMAIL_ADDRESS][DOMAIN_NAME]:[GEOGRAPHIC_DATA]@#123" at bounding box center [641, 172] width 259 height 32
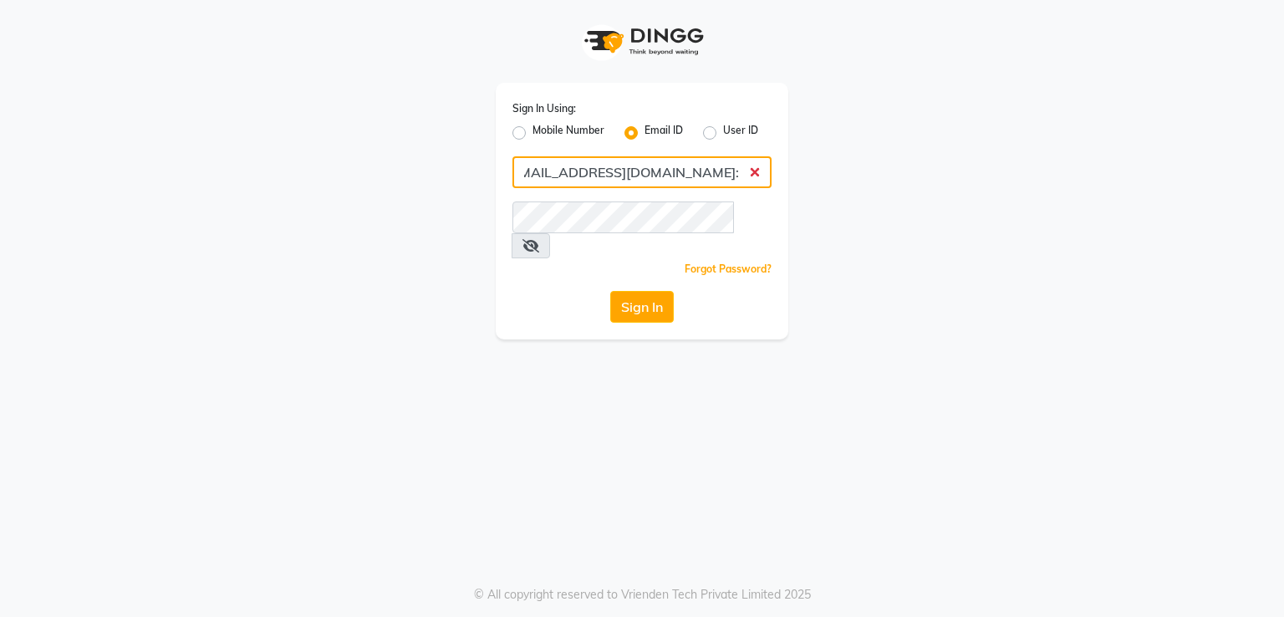
drag, startPoint x: 664, startPoint y: 171, endPoint x: 769, endPoint y: 178, distance: 105.5
click at [769, 178] on input "[EMAIL_ADDRESS][DOMAIN_NAME]:[GEOGRAPHIC_DATA]@#123" at bounding box center [641, 172] width 259 height 32
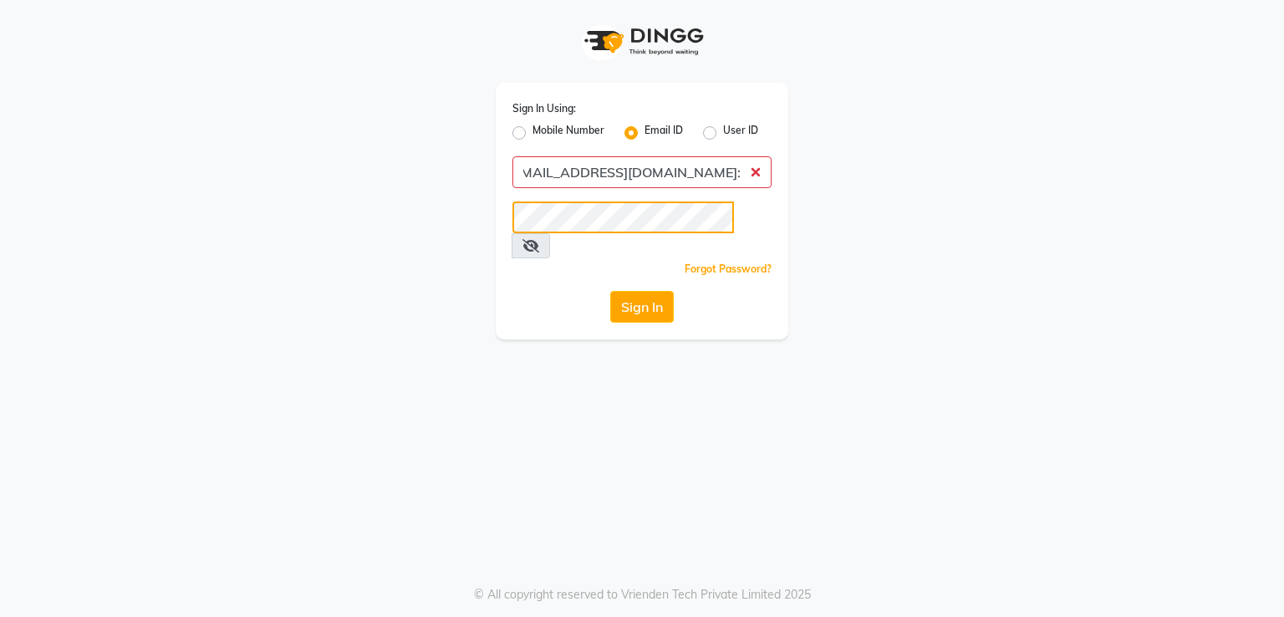
scroll to position [0, 0]
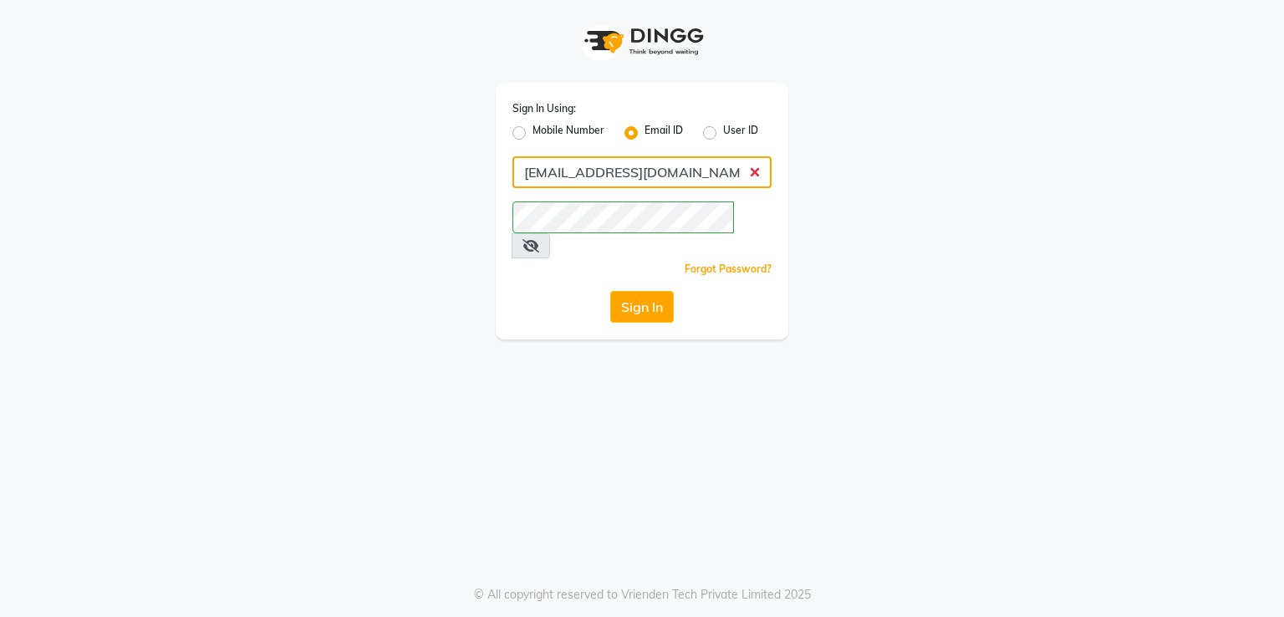
click at [699, 181] on input "[EMAIL_ADDRESS][DOMAIN_NAME]:" at bounding box center [641, 172] width 259 height 32
type input "[EMAIL_ADDRESS][DOMAIN_NAME]"
click at [654, 291] on button "Sign In" at bounding box center [642, 307] width 64 height 32
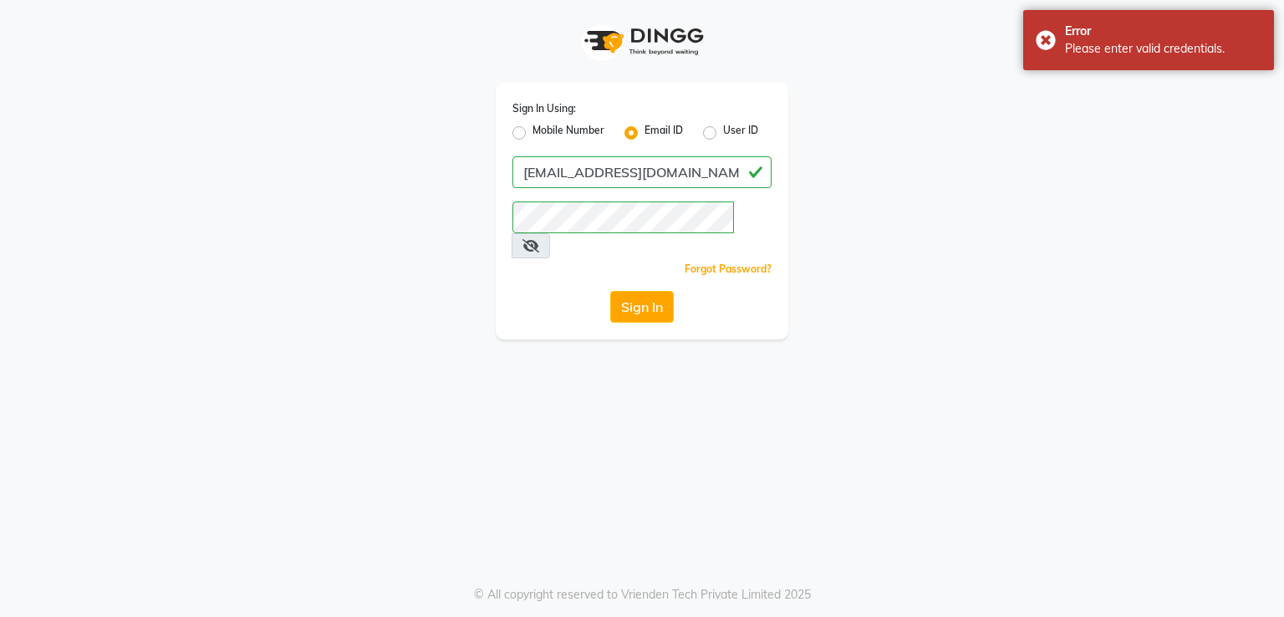
click at [53, 257] on app-login "Sign In Using: Mobile Number Email ID User ID [EMAIL_ADDRESS][DOMAIN_NAME] Reme…" at bounding box center [642, 169] width 1284 height 339
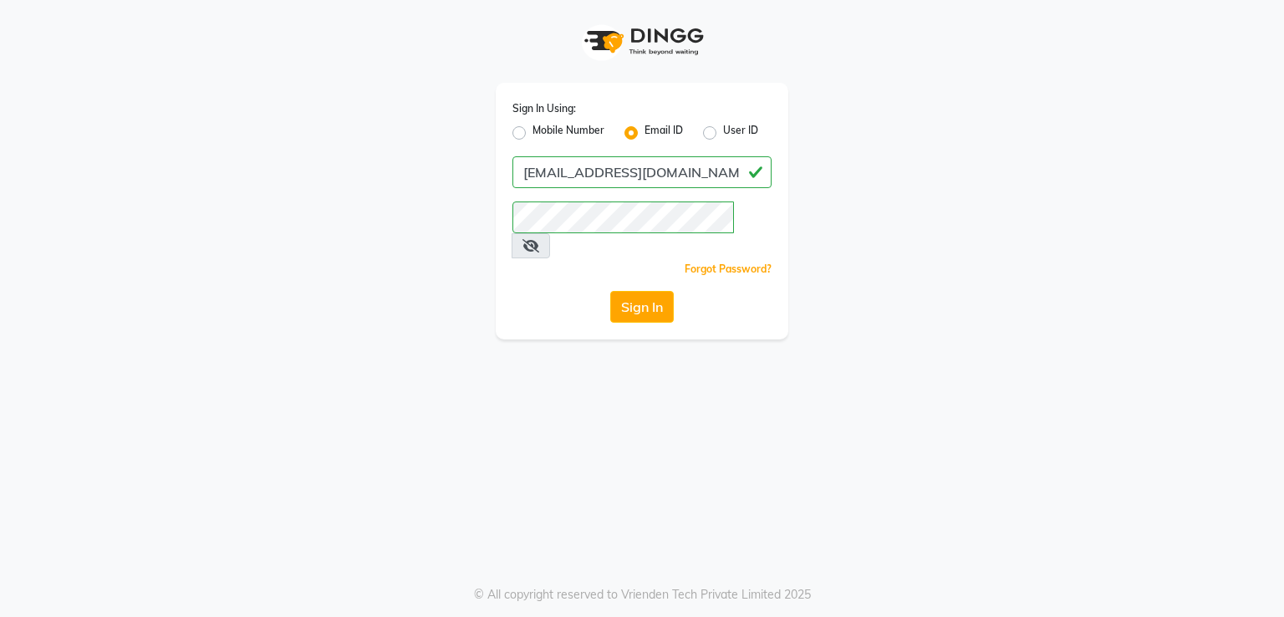
click at [569, 126] on label "Mobile Number" at bounding box center [568, 133] width 72 height 20
click at [543, 126] on input "Mobile Number" at bounding box center [537, 128] width 11 height 11
radio input "true"
radio input "false"
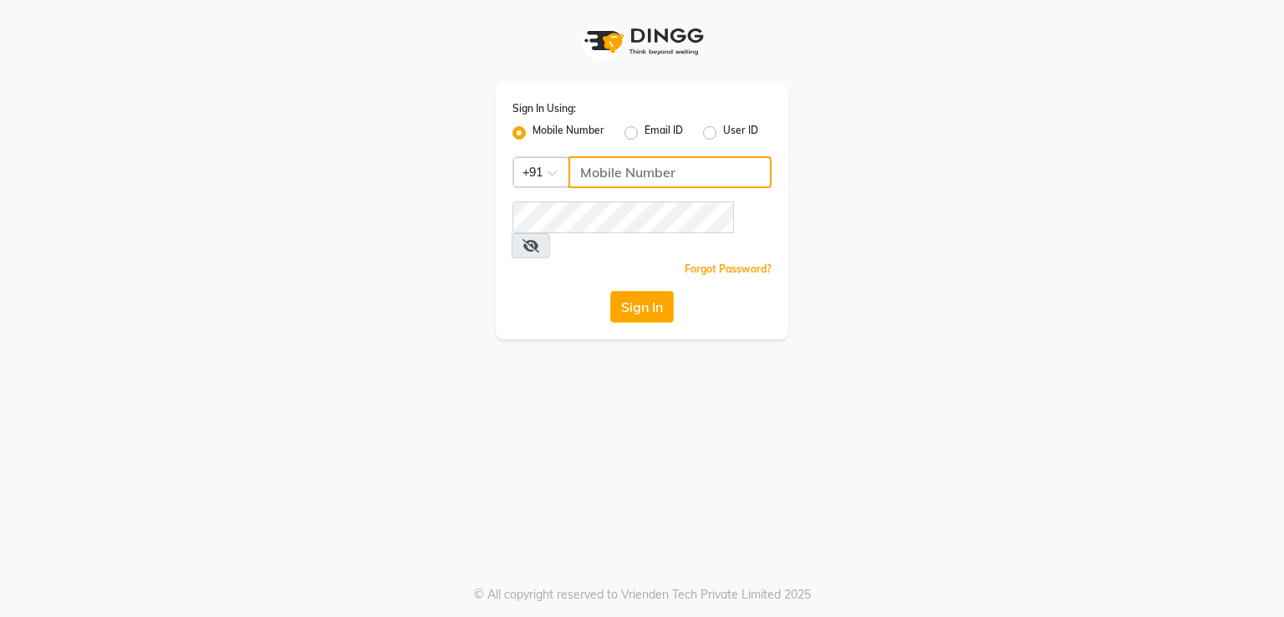
click at [589, 178] on input "Username" at bounding box center [669, 172] width 203 height 32
paste input "89205670928920567092"
type input "89205670928920567092"
